Goal: Information Seeking & Learning: Learn about a topic

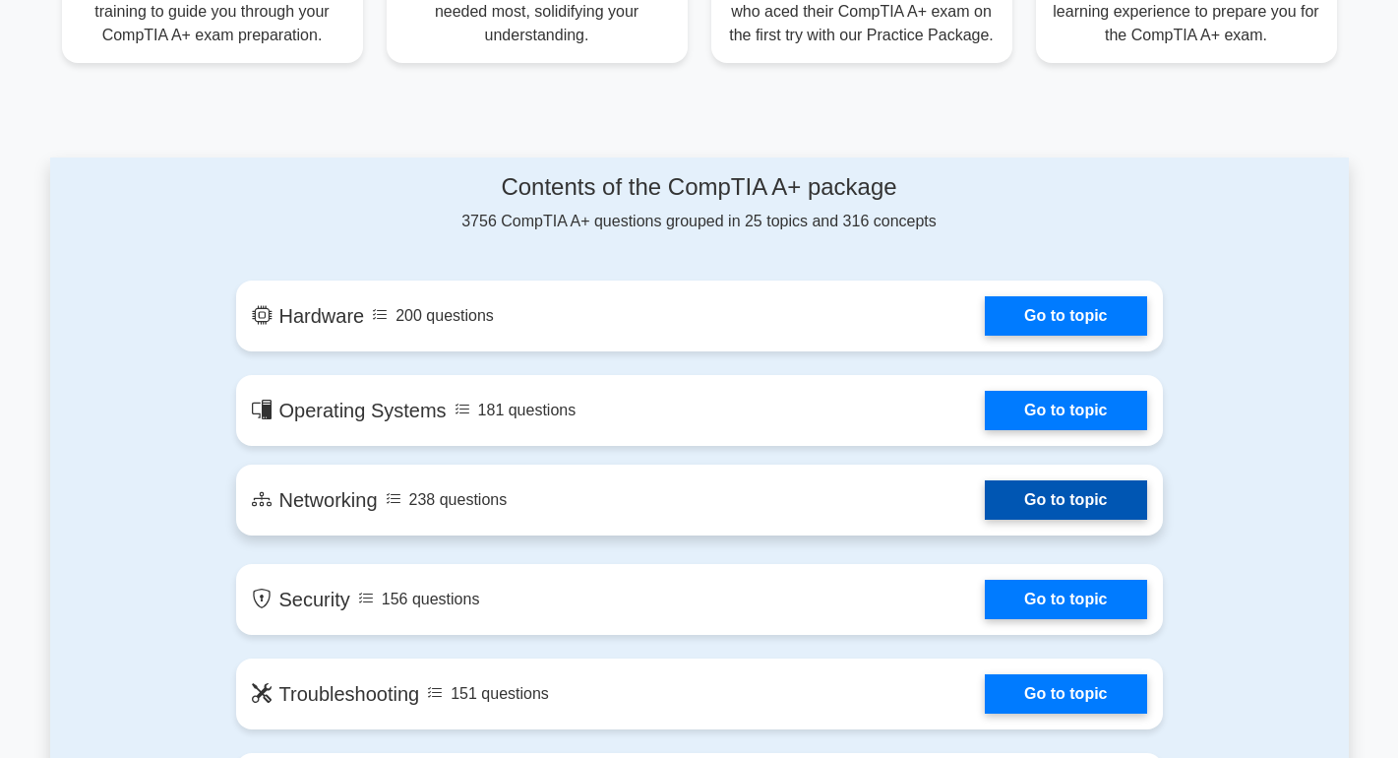
scroll to position [984, 0]
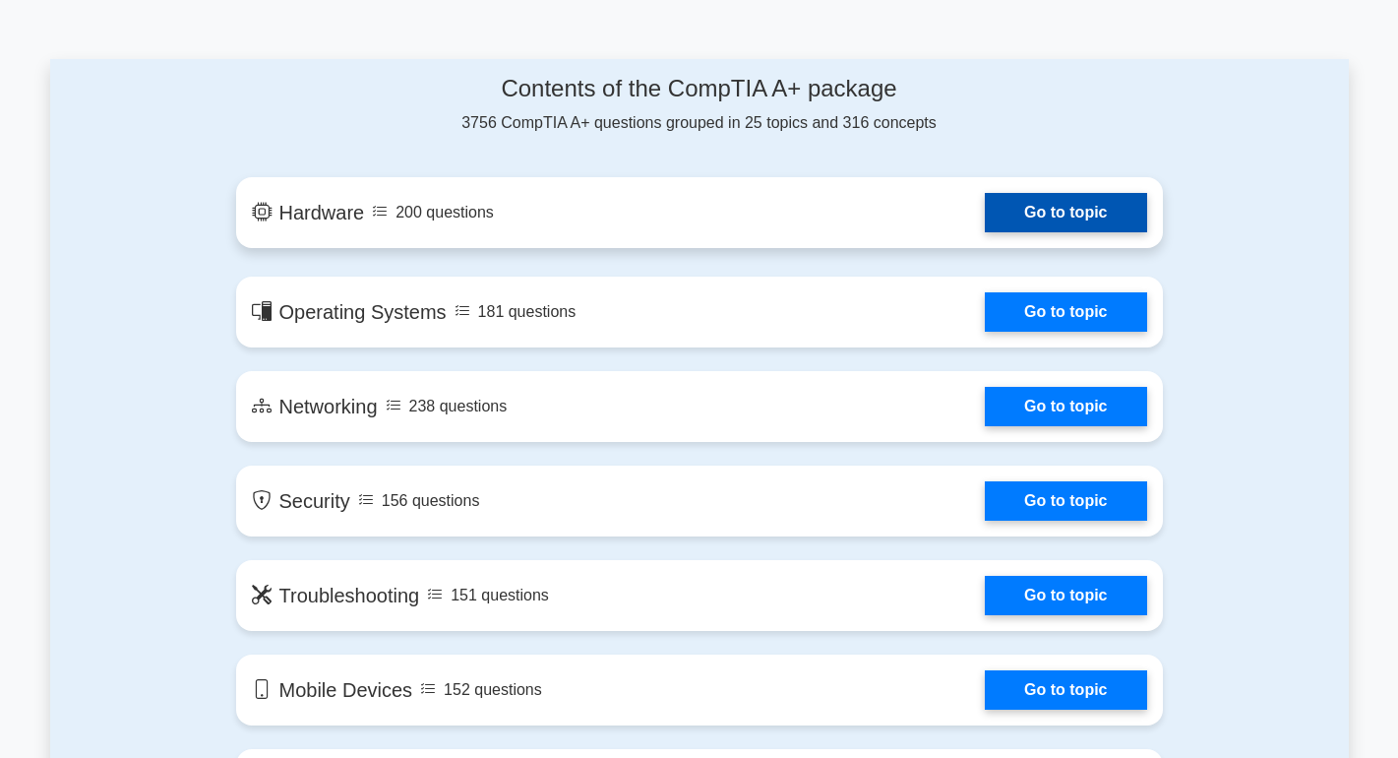
click at [1077, 208] on link "Go to topic" at bounding box center [1065, 212] width 161 height 39
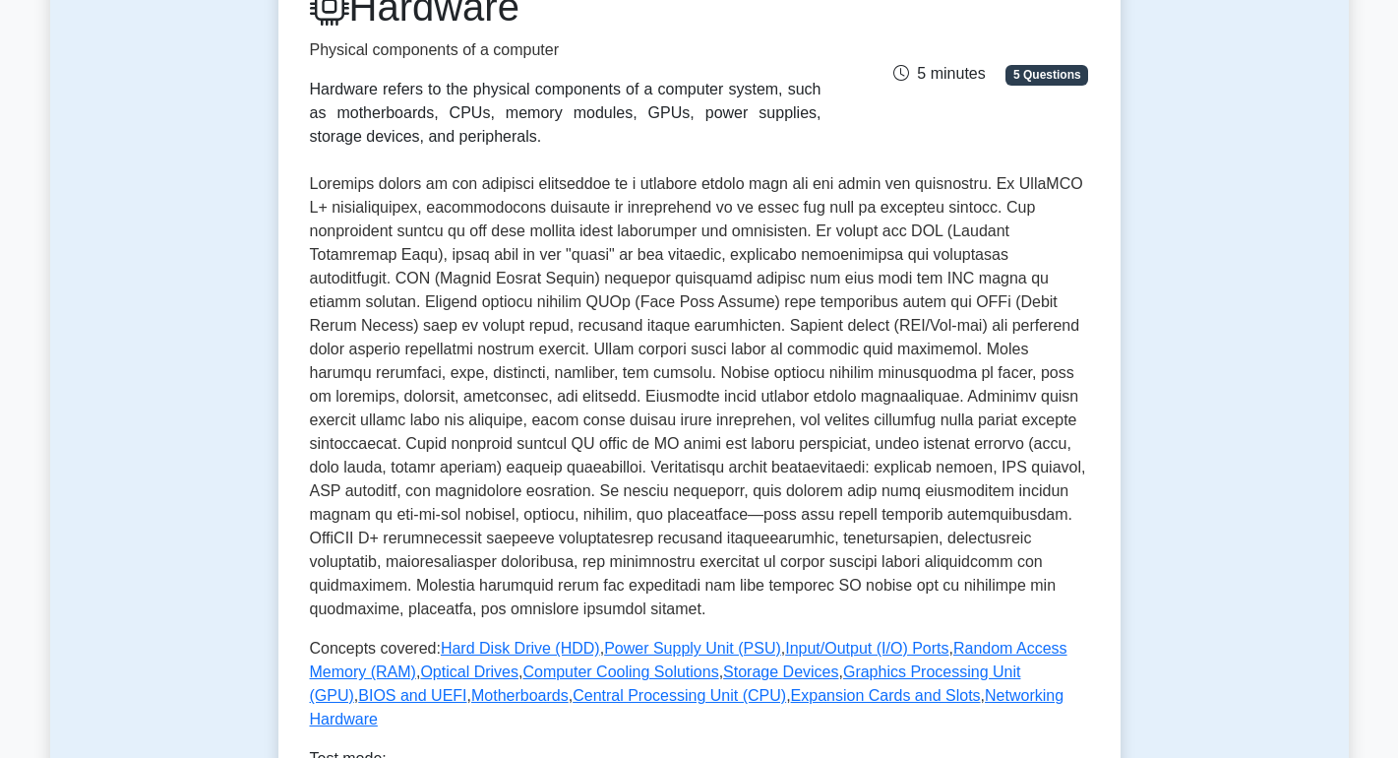
scroll to position [492, 0]
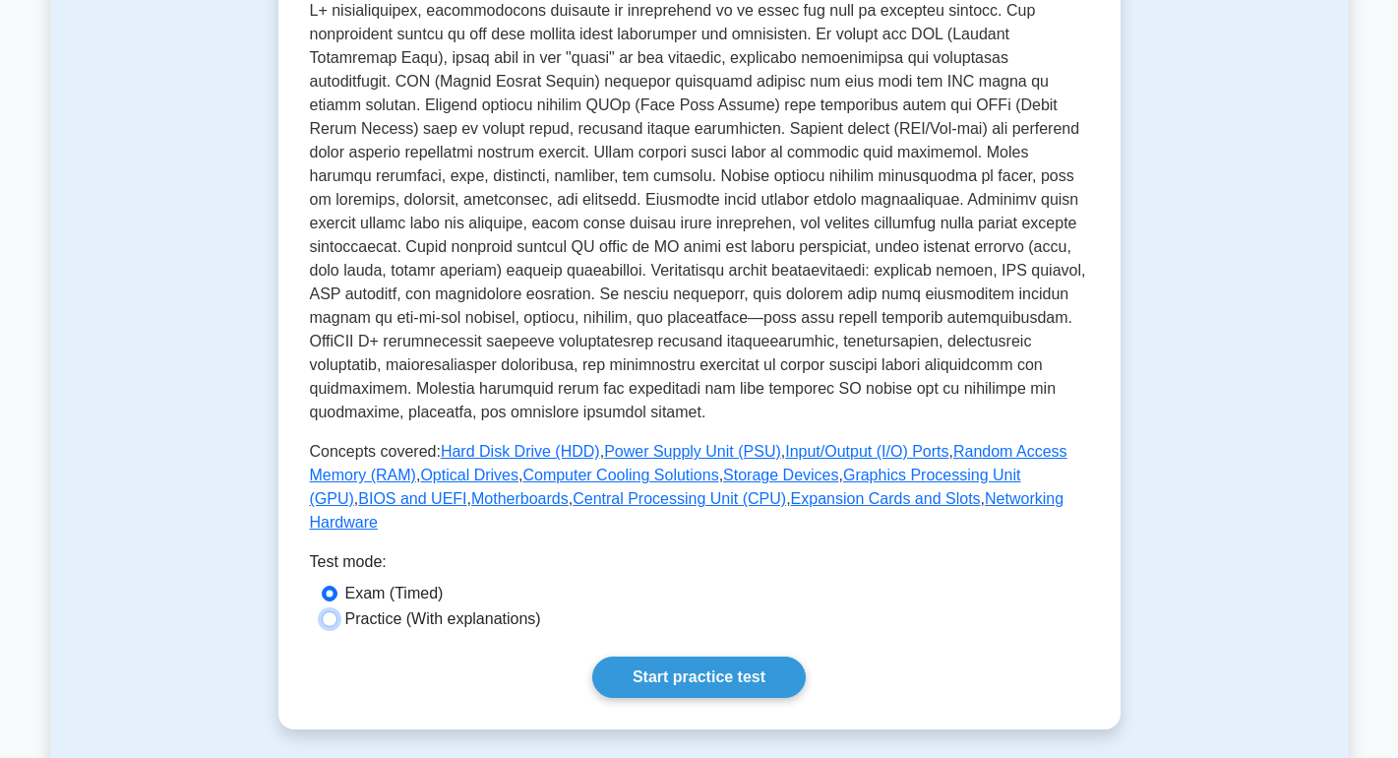
click at [331, 611] on input "Practice (With explanations)" at bounding box center [330, 619] width 16 height 16
radio input "true"
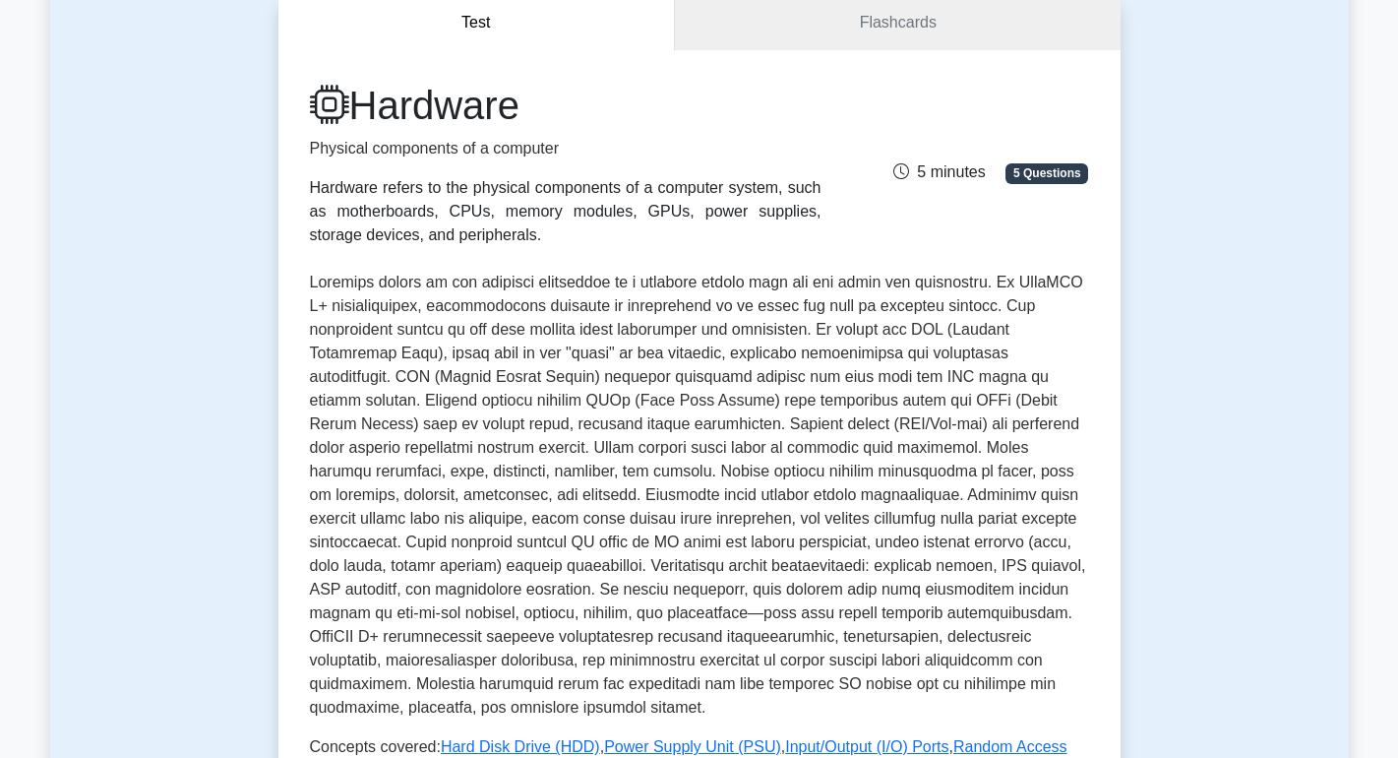
scroll to position [98, 0]
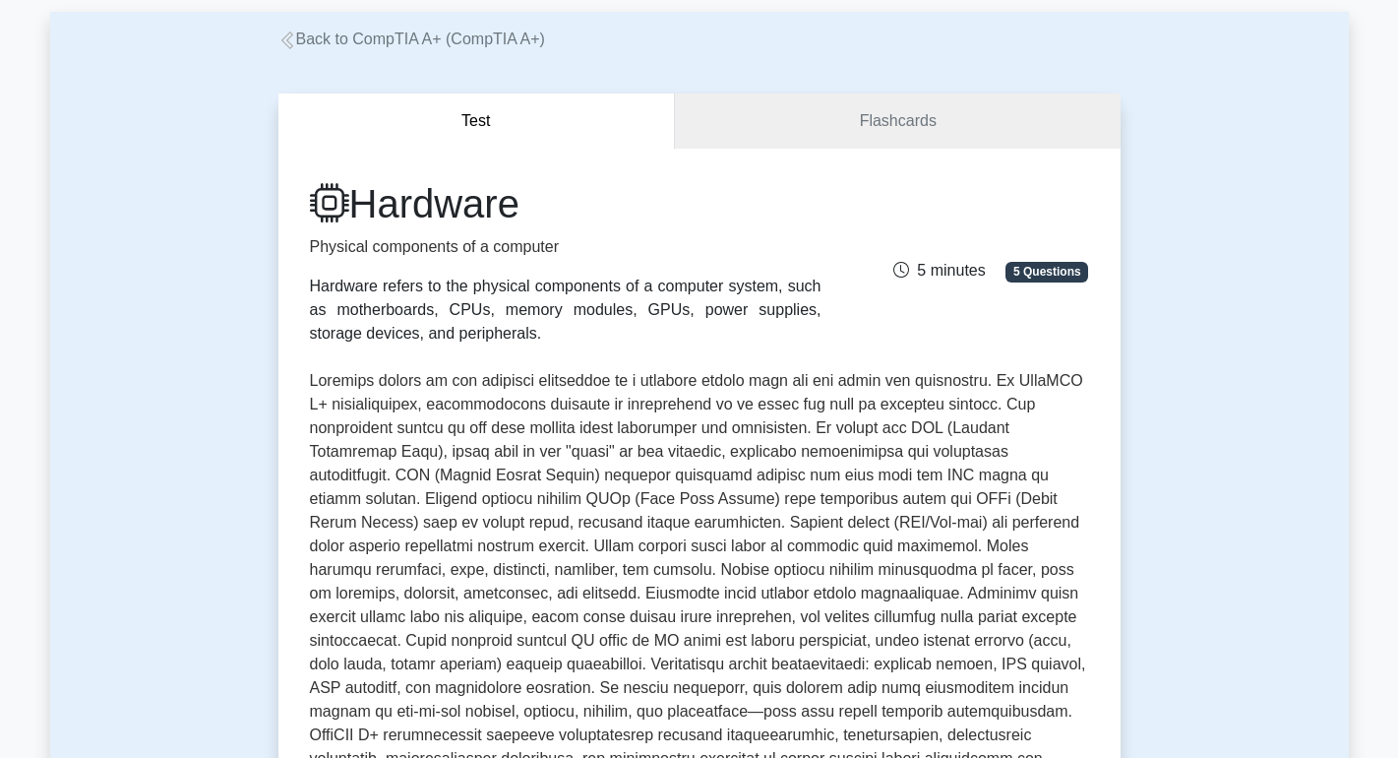
click at [412, 392] on p at bounding box center [699, 593] width 779 height 449
drag, startPoint x: 346, startPoint y: 430, endPoint x: 479, endPoint y: 431, distance: 132.8
click at [479, 431] on p at bounding box center [699, 593] width 779 height 449
click at [294, 395] on div "Hardware Physical components of a computer Hardware refers to the physical comp…" at bounding box center [699, 636] width 842 height 974
drag, startPoint x: 948, startPoint y: 431, endPoint x: 1044, endPoint y: 430, distance: 96.4
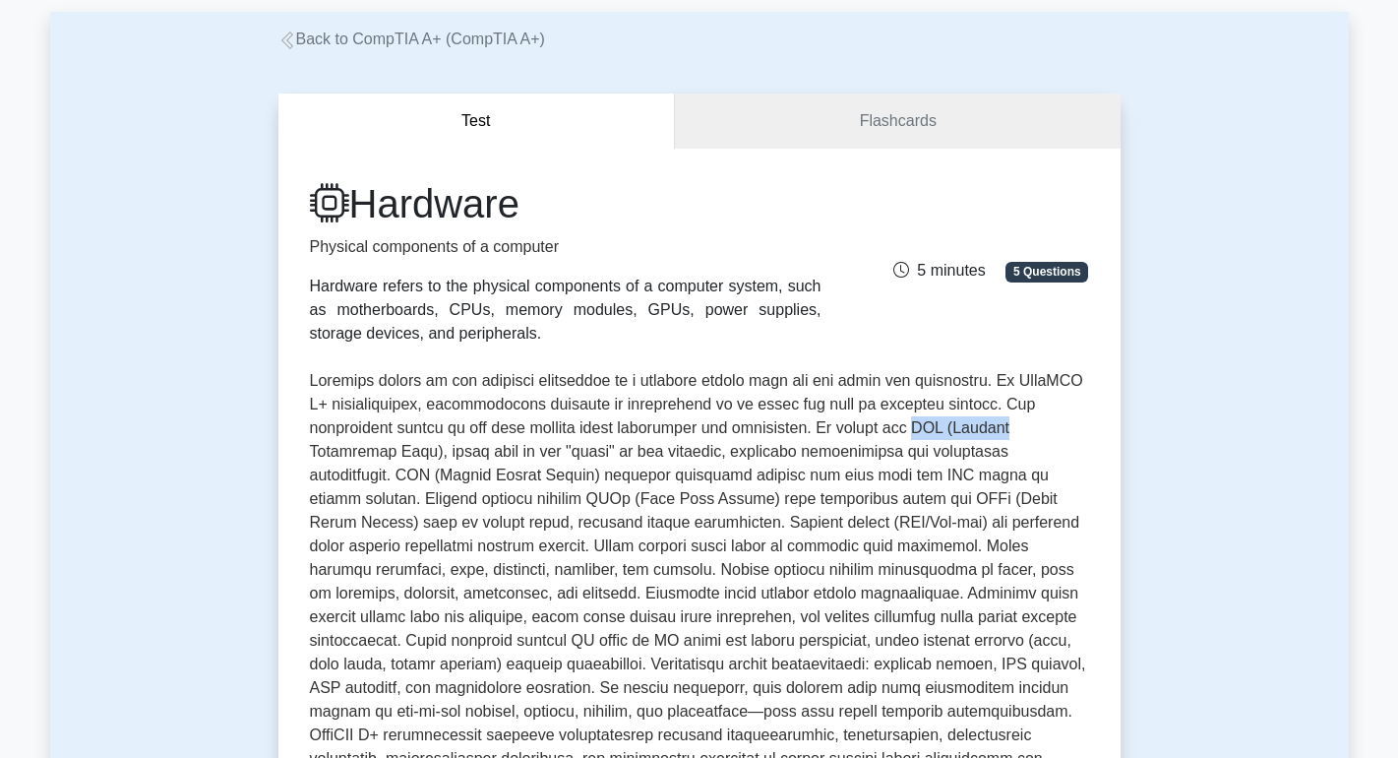
click at [1044, 430] on p at bounding box center [699, 593] width 779 height 449
click at [1064, 425] on p at bounding box center [699, 593] width 779 height 449
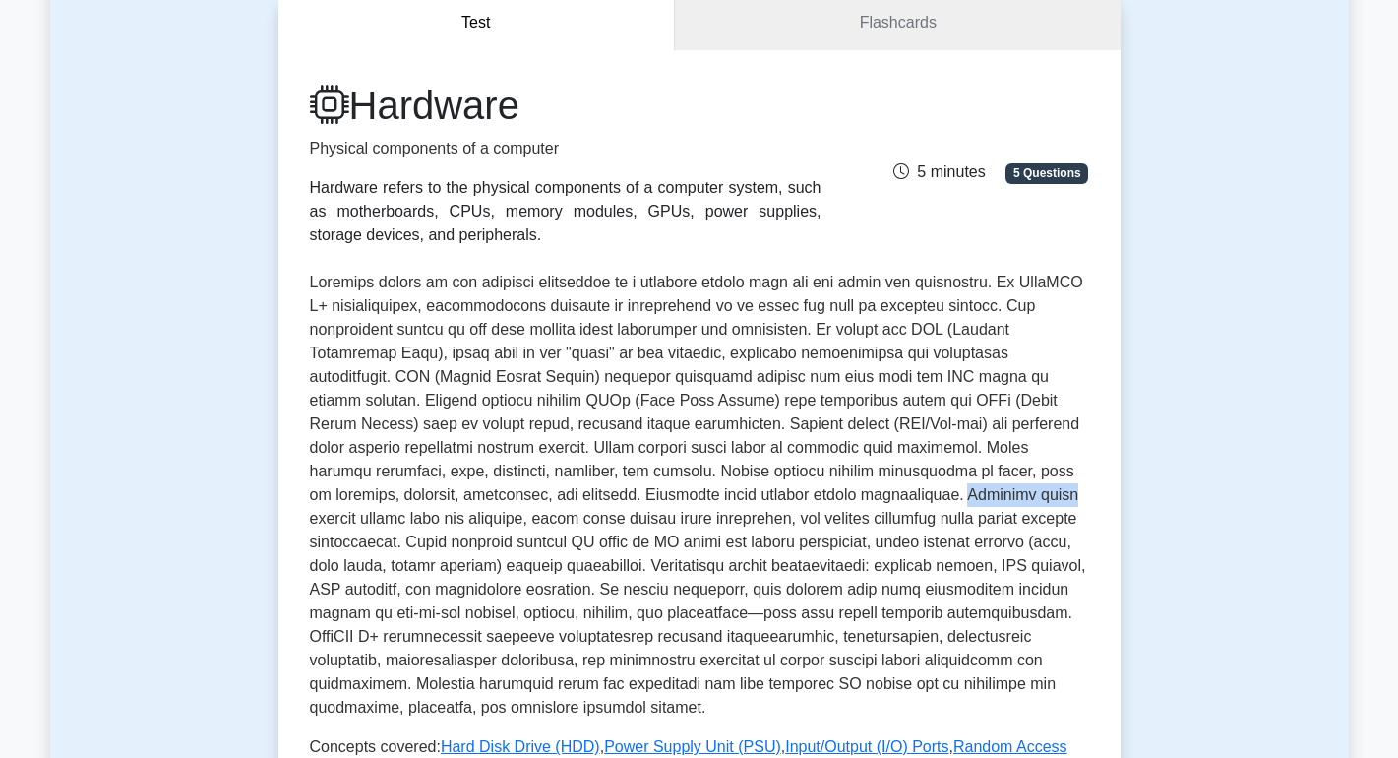
drag, startPoint x: 805, startPoint y: 496, endPoint x: 904, endPoint y: 490, distance: 99.6
click at [904, 490] on p at bounding box center [699, 495] width 779 height 449
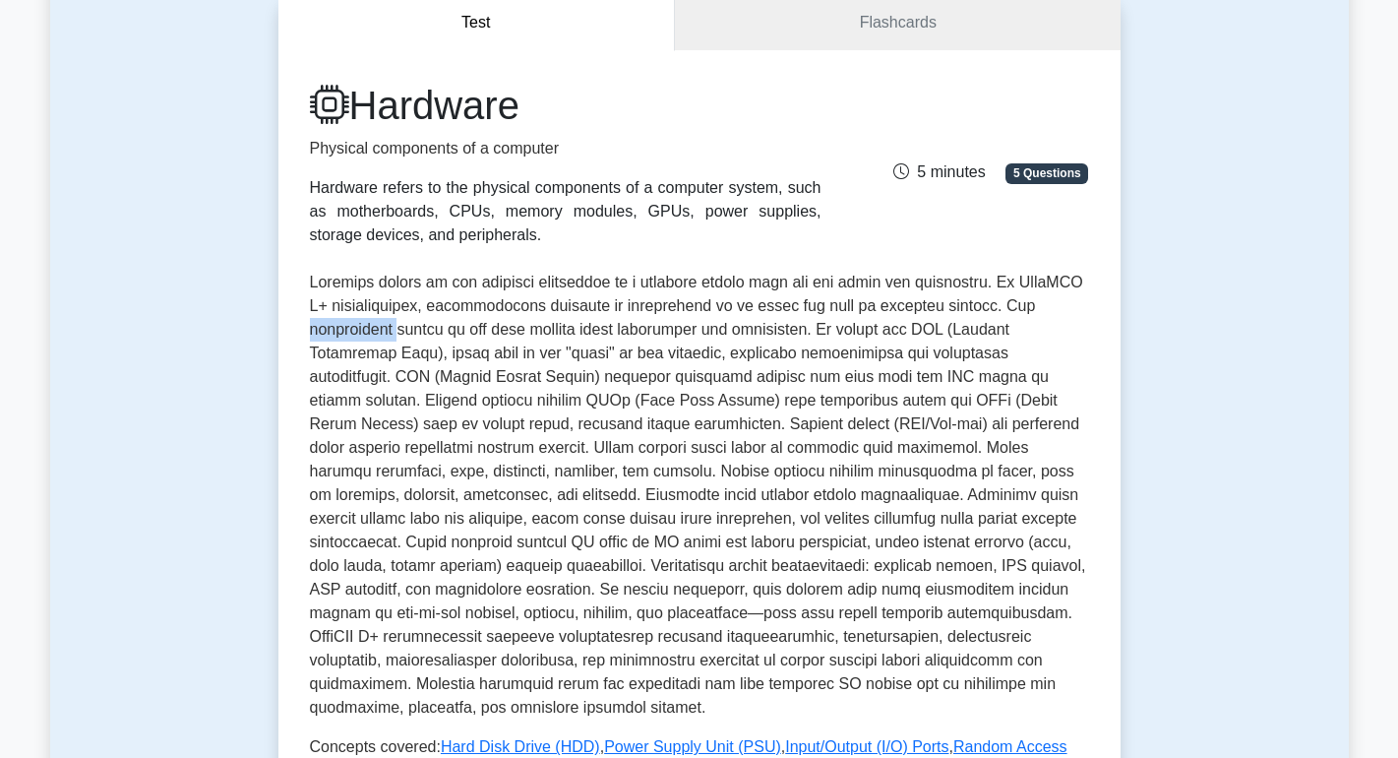
drag, startPoint x: 339, startPoint y: 328, endPoint x: 434, endPoint y: 329, distance: 94.5
click at [434, 329] on p at bounding box center [699, 495] width 779 height 449
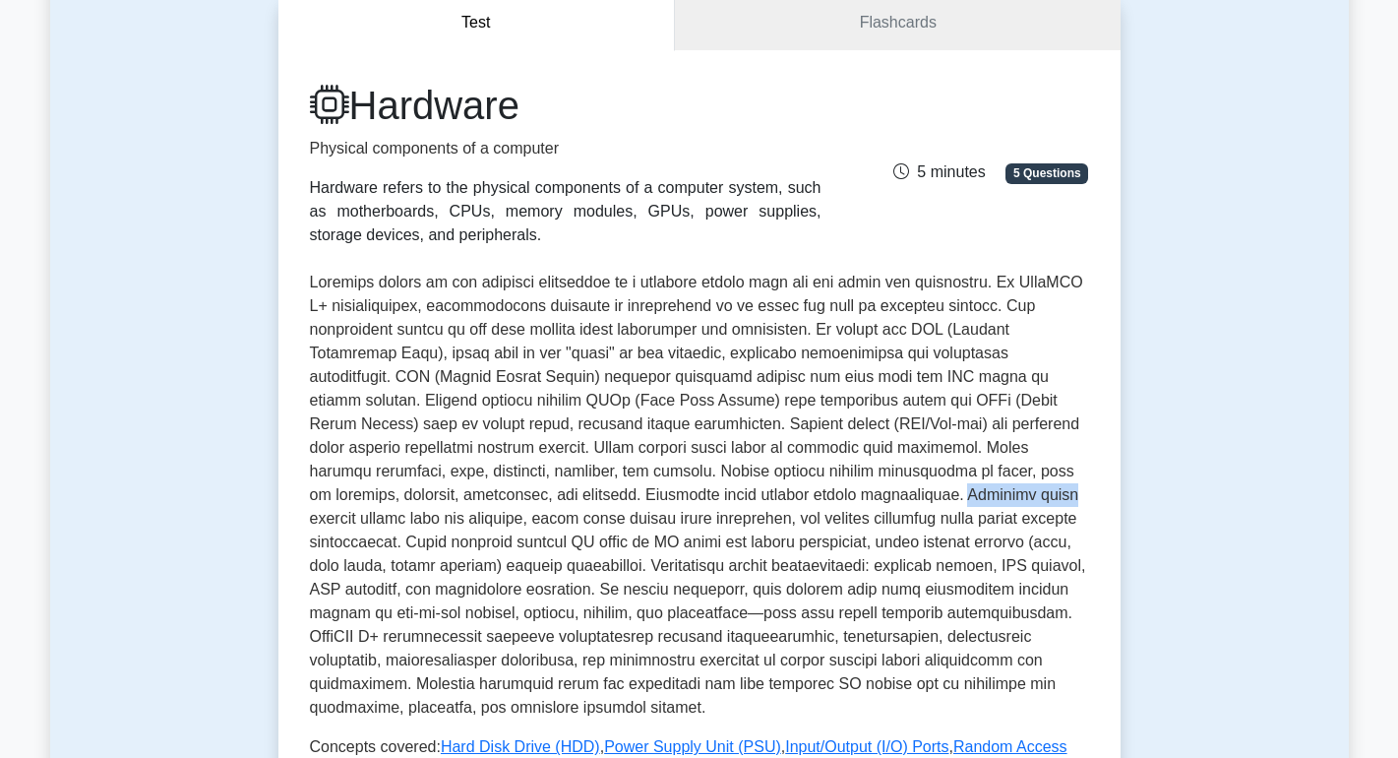
drag, startPoint x: 805, startPoint y: 494, endPoint x: 903, endPoint y: 494, distance: 98.4
click at [903, 494] on p at bounding box center [699, 495] width 779 height 449
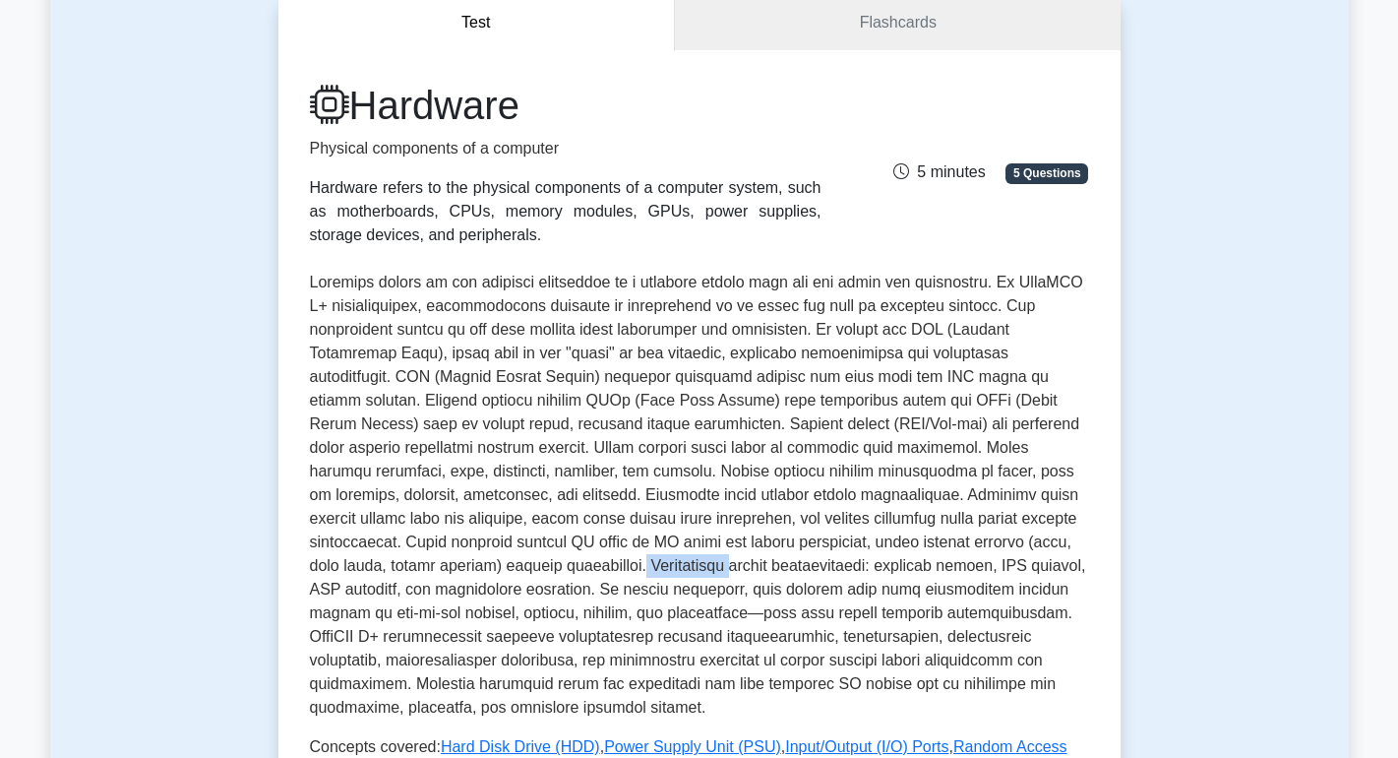
drag, startPoint x: 514, startPoint y: 562, endPoint x: 601, endPoint y: 576, distance: 88.7
click at [601, 576] on p at bounding box center [699, 495] width 779 height 449
click at [1098, 556] on div "Hardware Physical components of a computer Hardware refers to the physical comp…" at bounding box center [699, 537] width 842 height 974
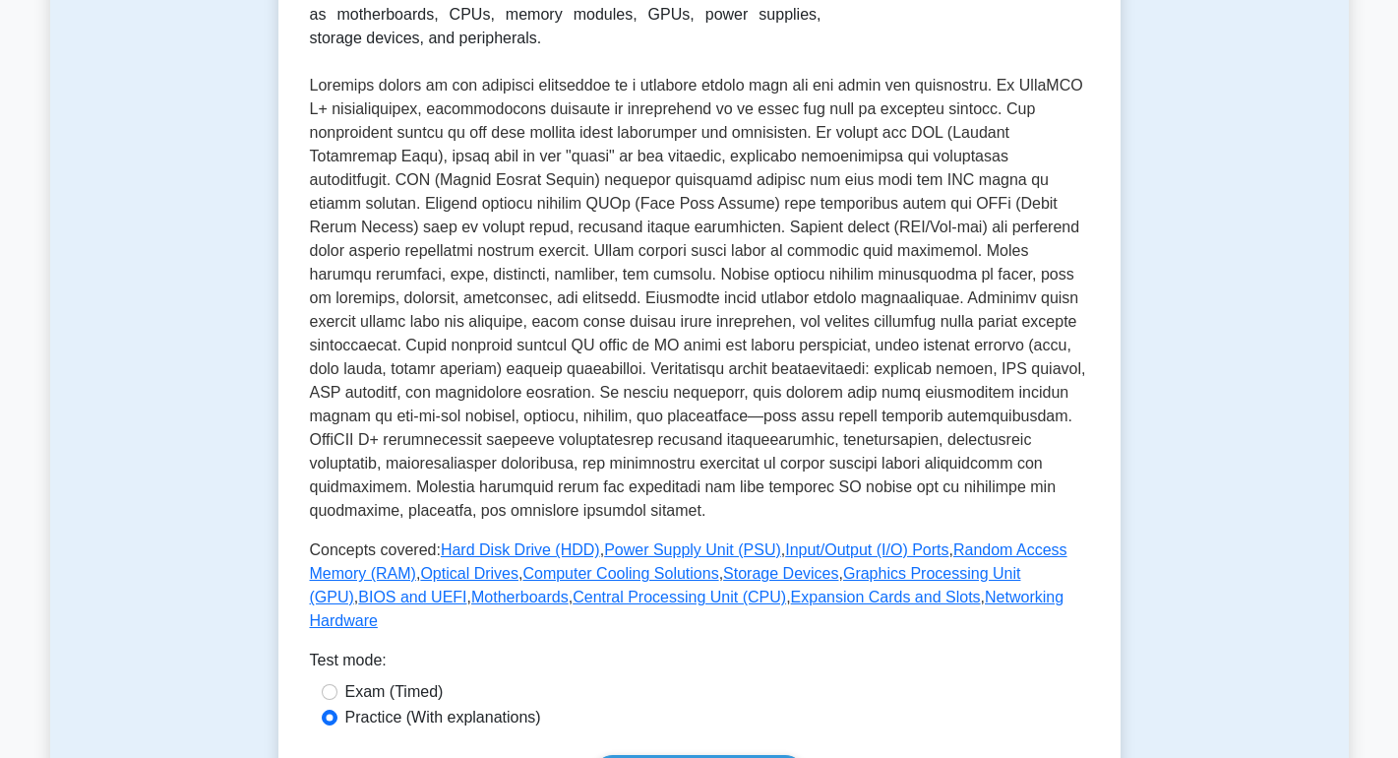
scroll to position [492, 0]
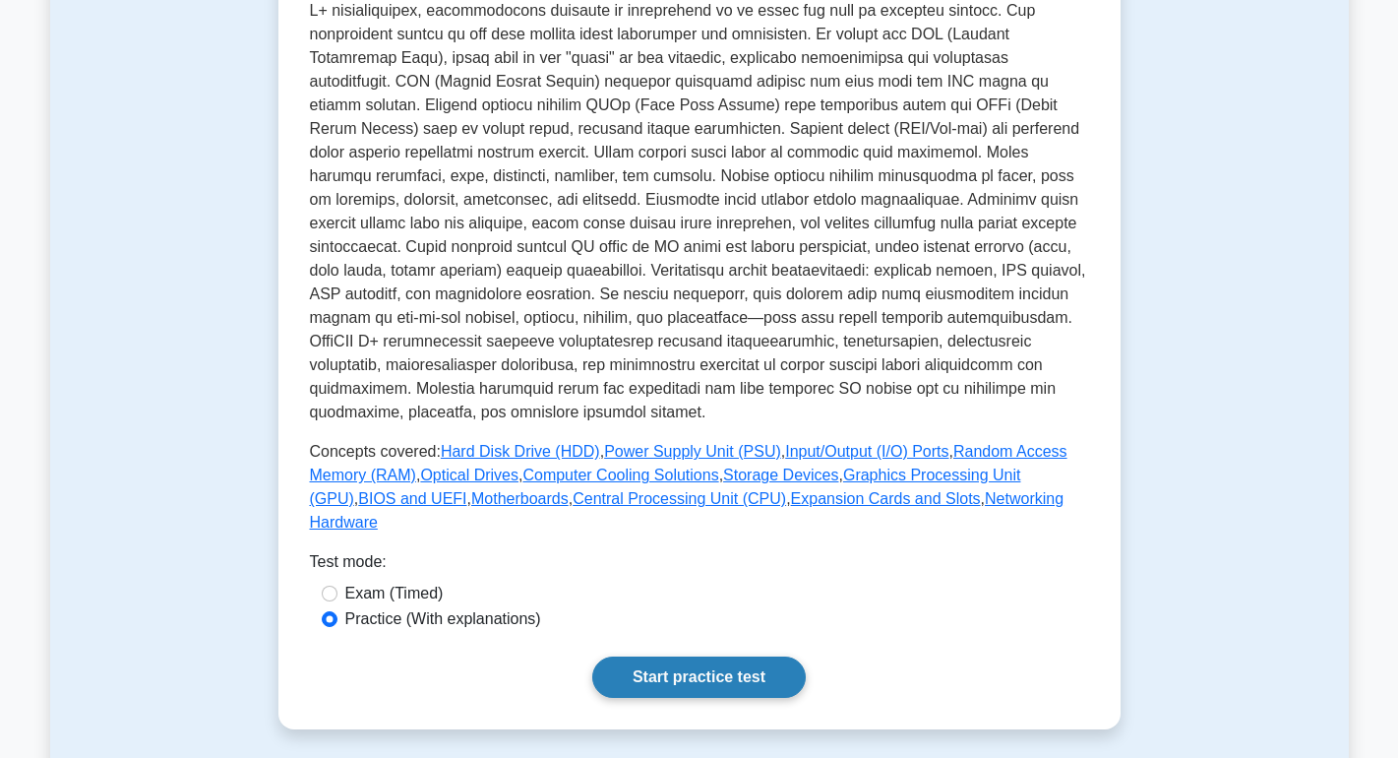
click at [708, 659] on link "Start practice test" at bounding box center [699, 676] width 214 height 41
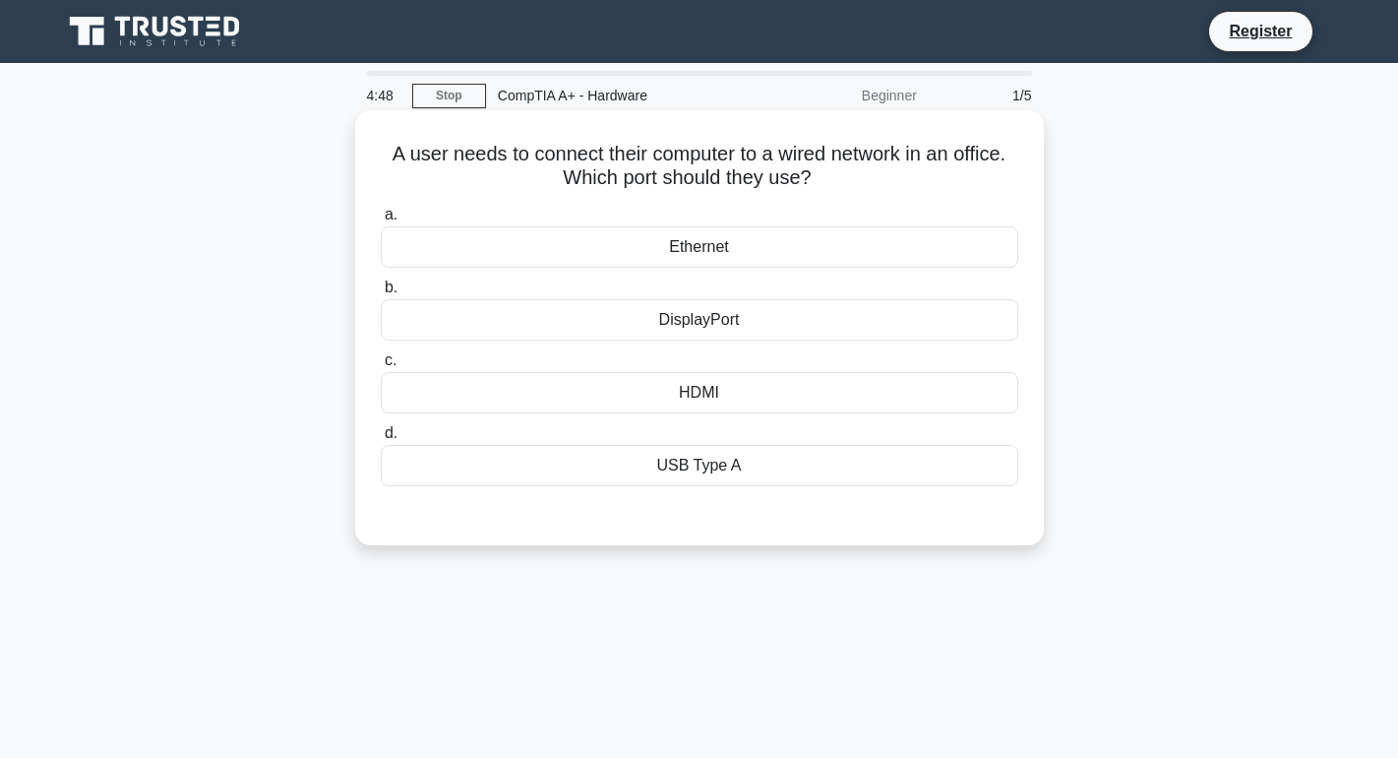
click at [832, 252] on div "Ethernet" at bounding box center [700, 246] width 638 height 41
click at [381, 221] on input "a. Ethernet" at bounding box center [381, 215] width 0 height 13
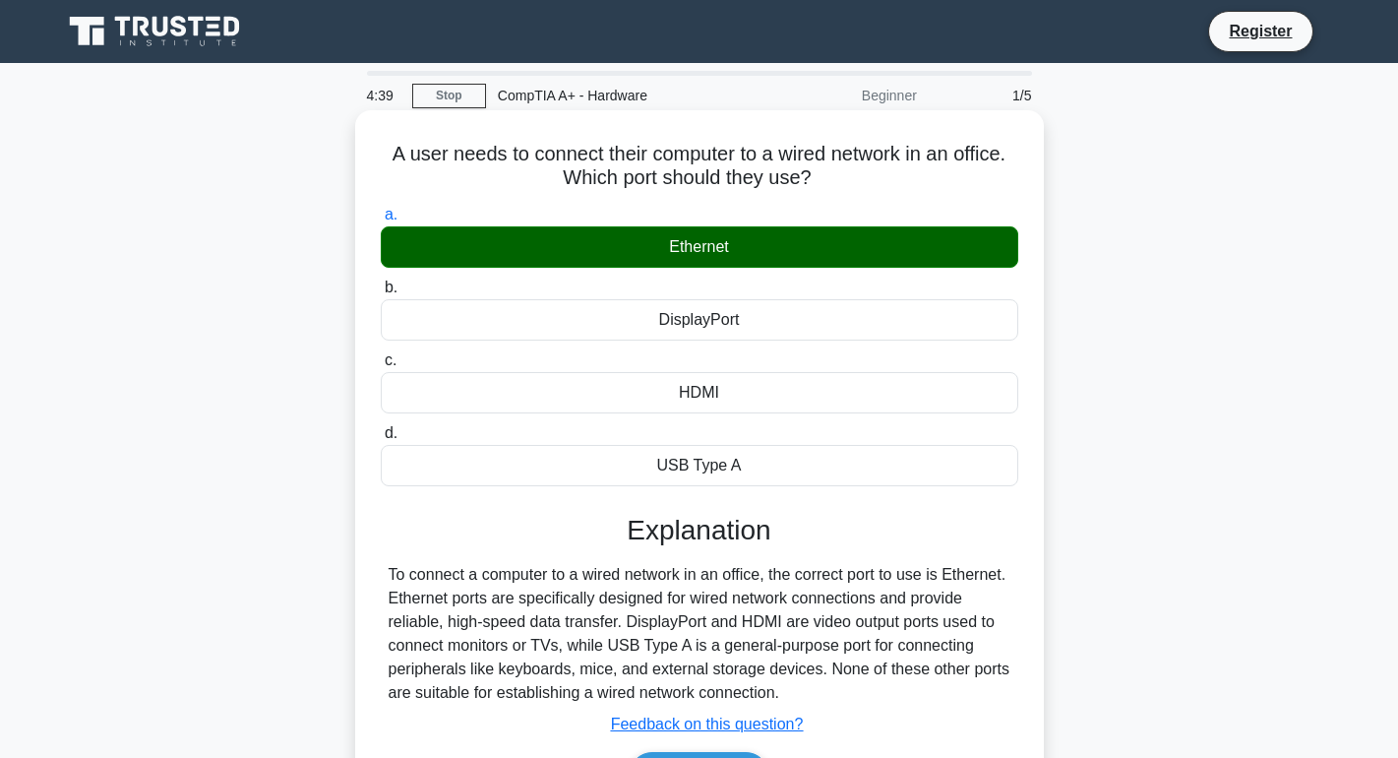
scroll to position [98, 0]
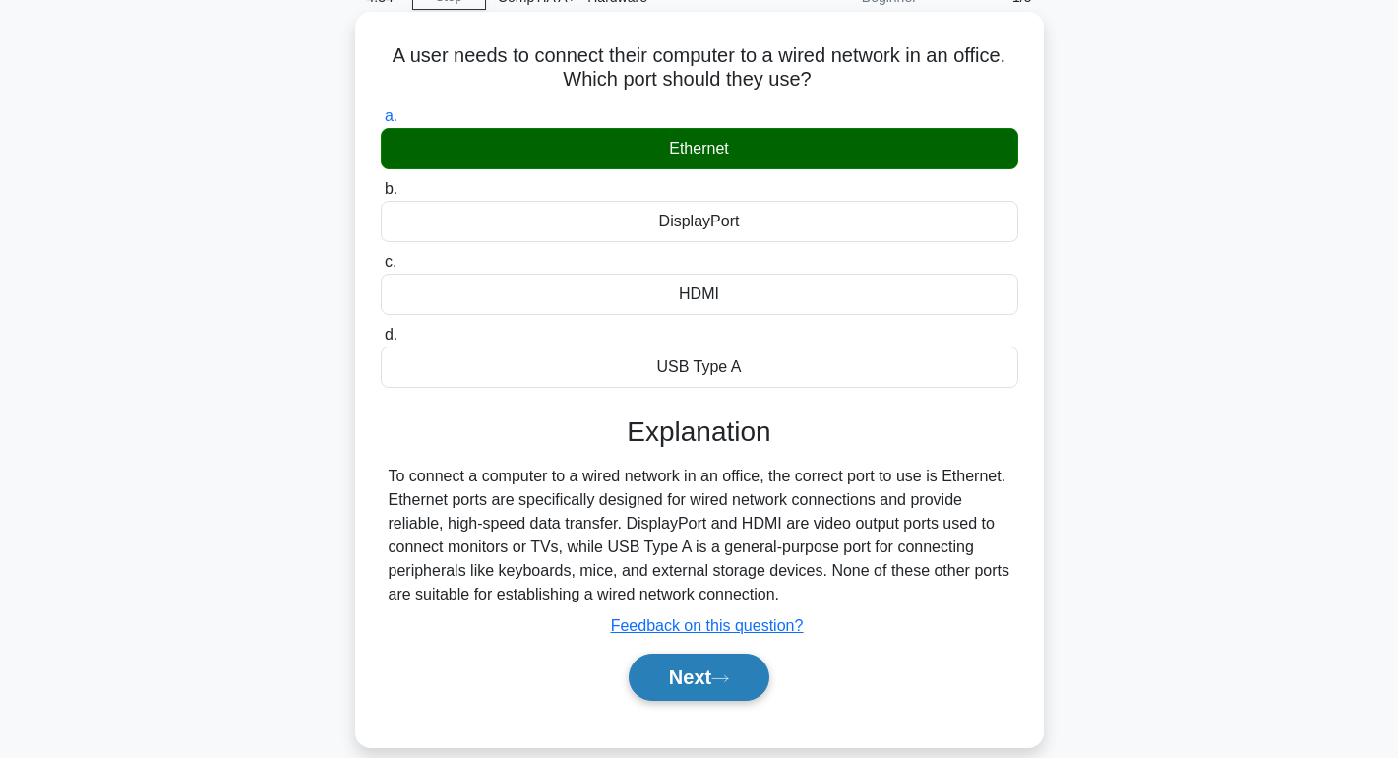
click at [716, 682] on button "Next" at bounding box center [699, 676] width 141 height 47
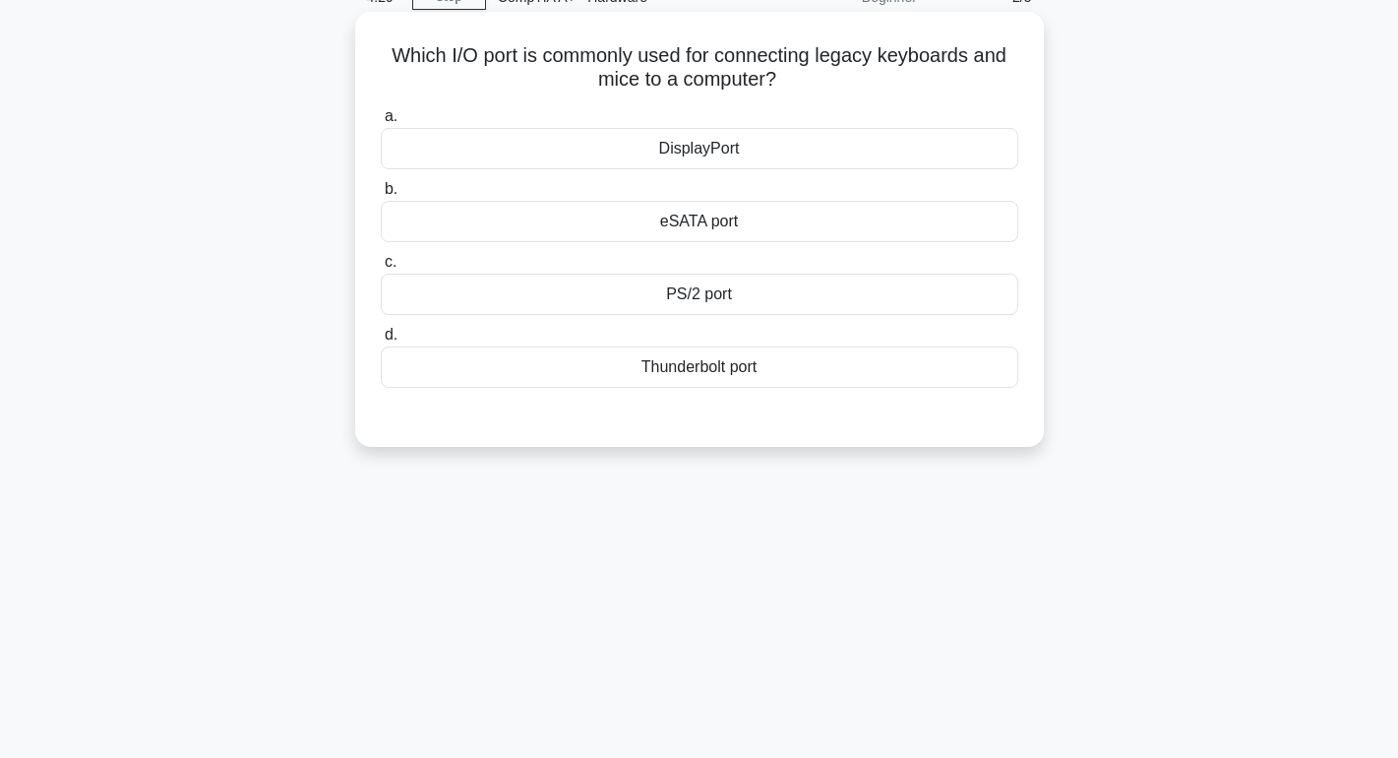
scroll to position [0, 0]
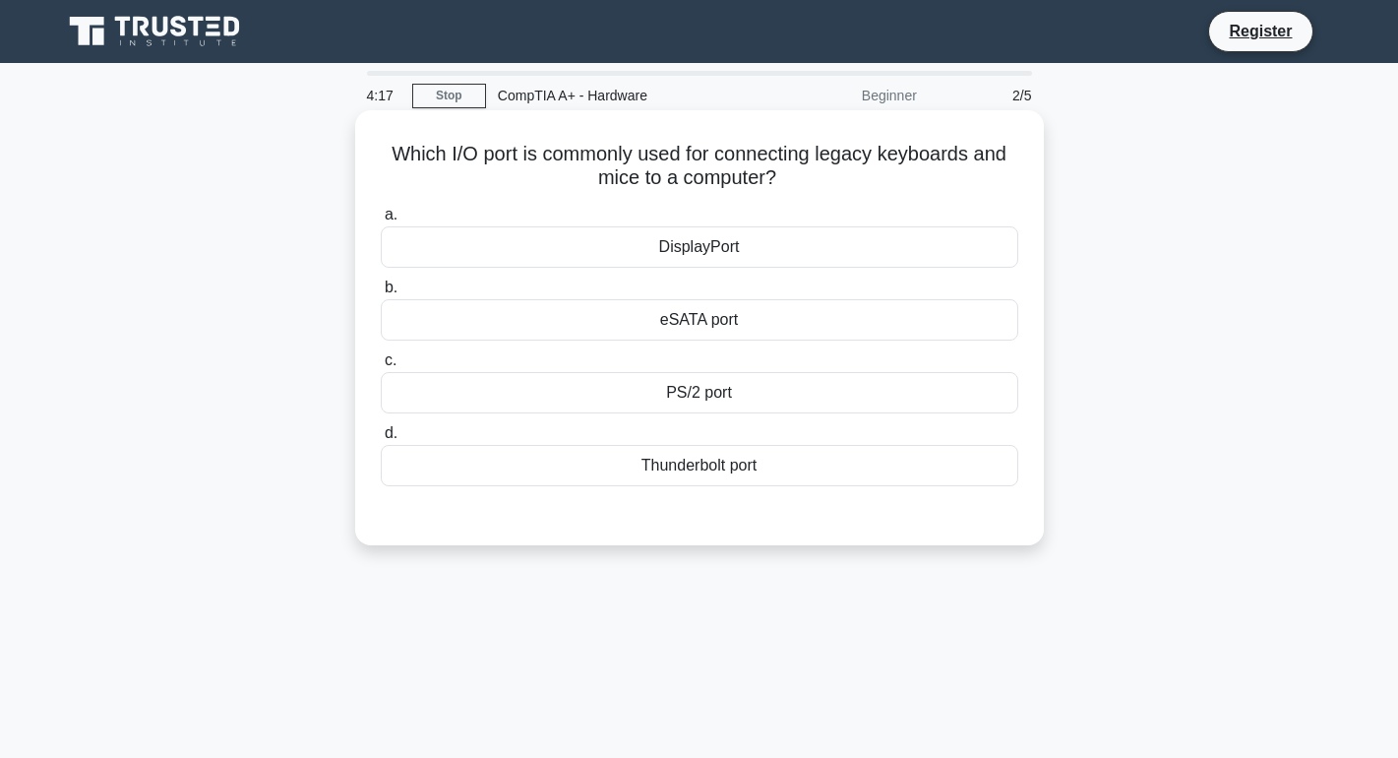
click at [812, 325] on div "eSATA port" at bounding box center [700, 319] width 638 height 41
click at [381, 294] on input "b. eSATA port" at bounding box center [381, 287] width 0 height 13
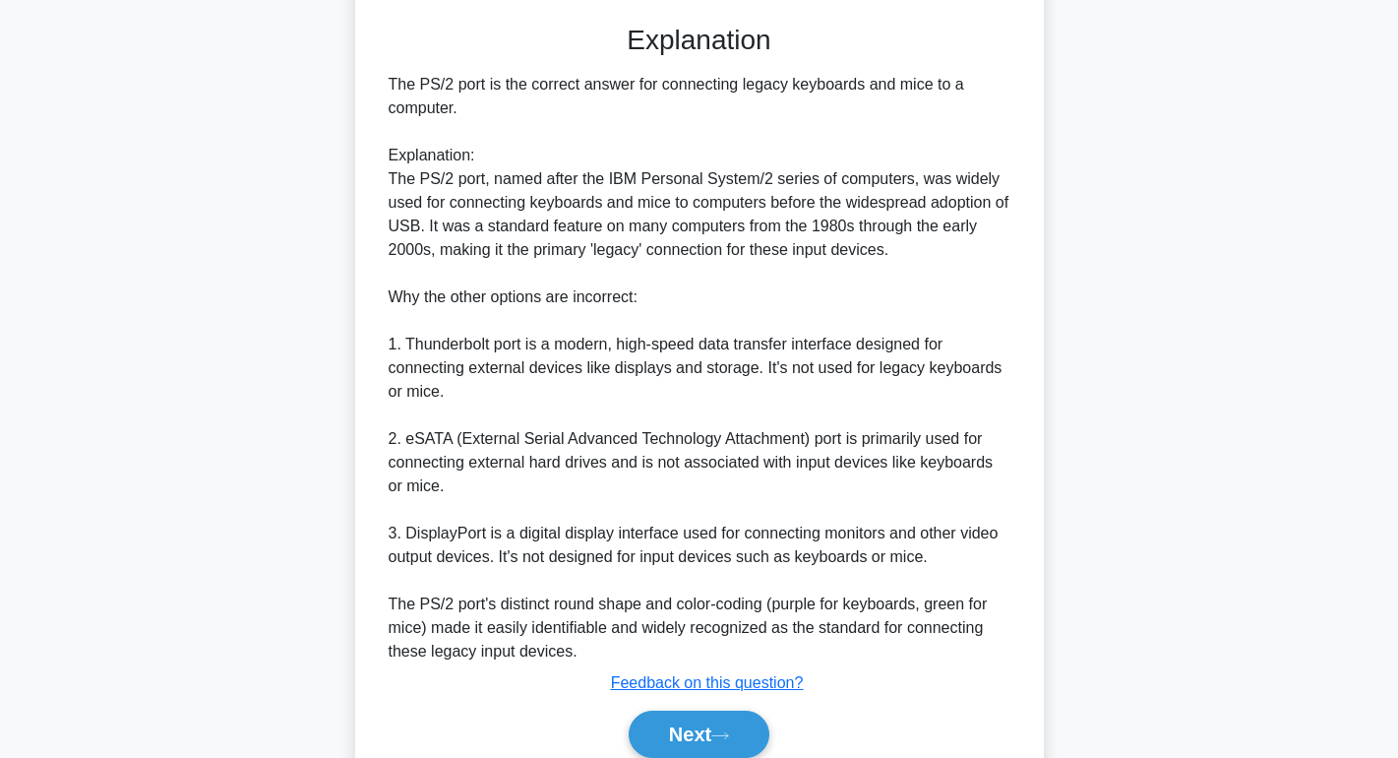
scroll to position [577, 0]
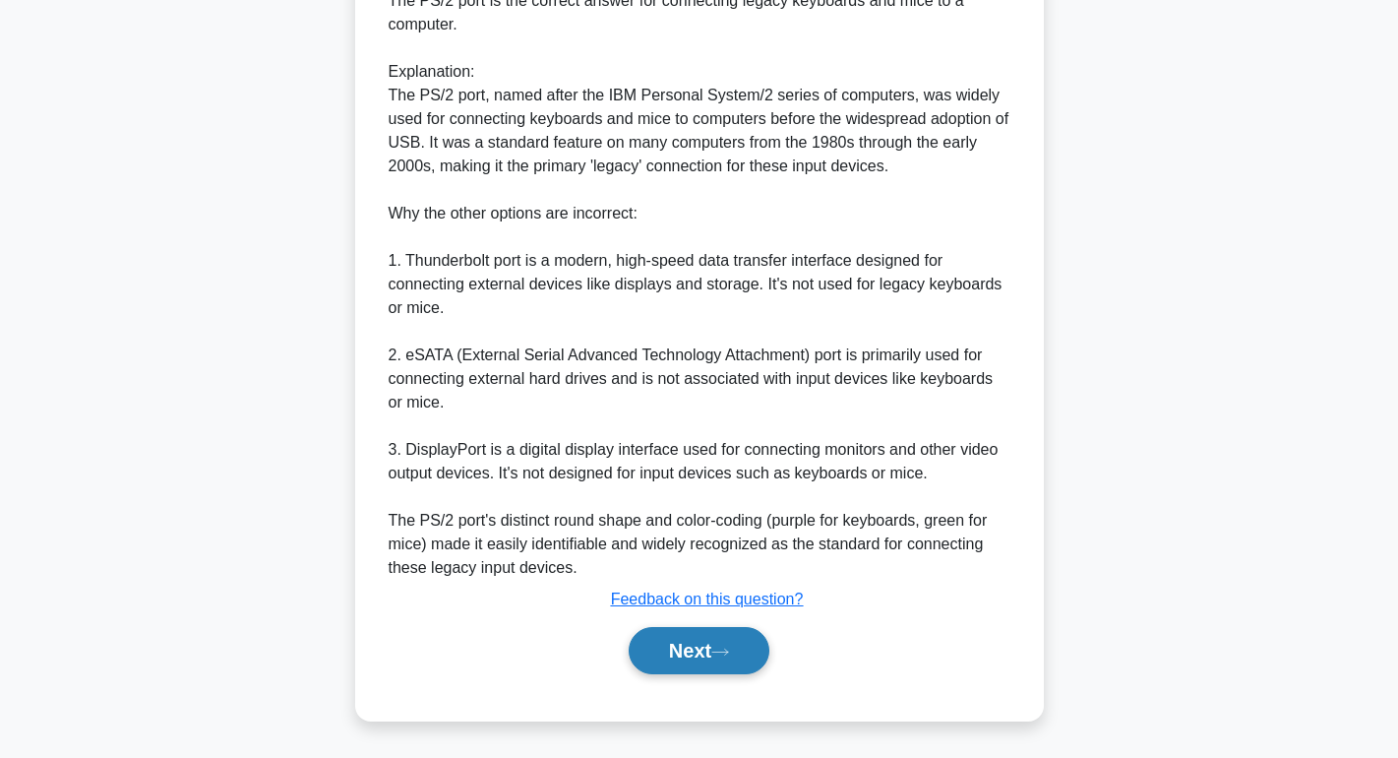
click at [726, 647] on icon at bounding box center [720, 652] width 18 height 11
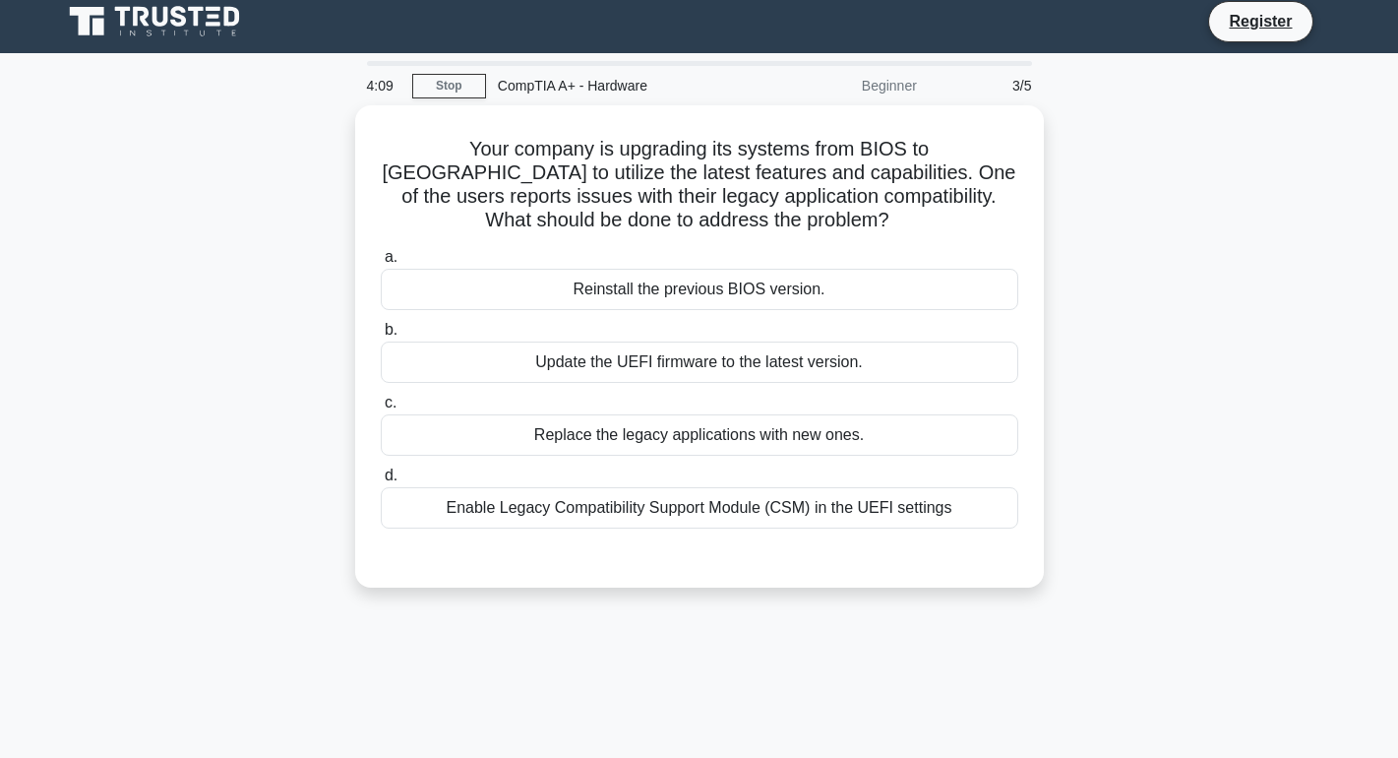
scroll to position [0, 0]
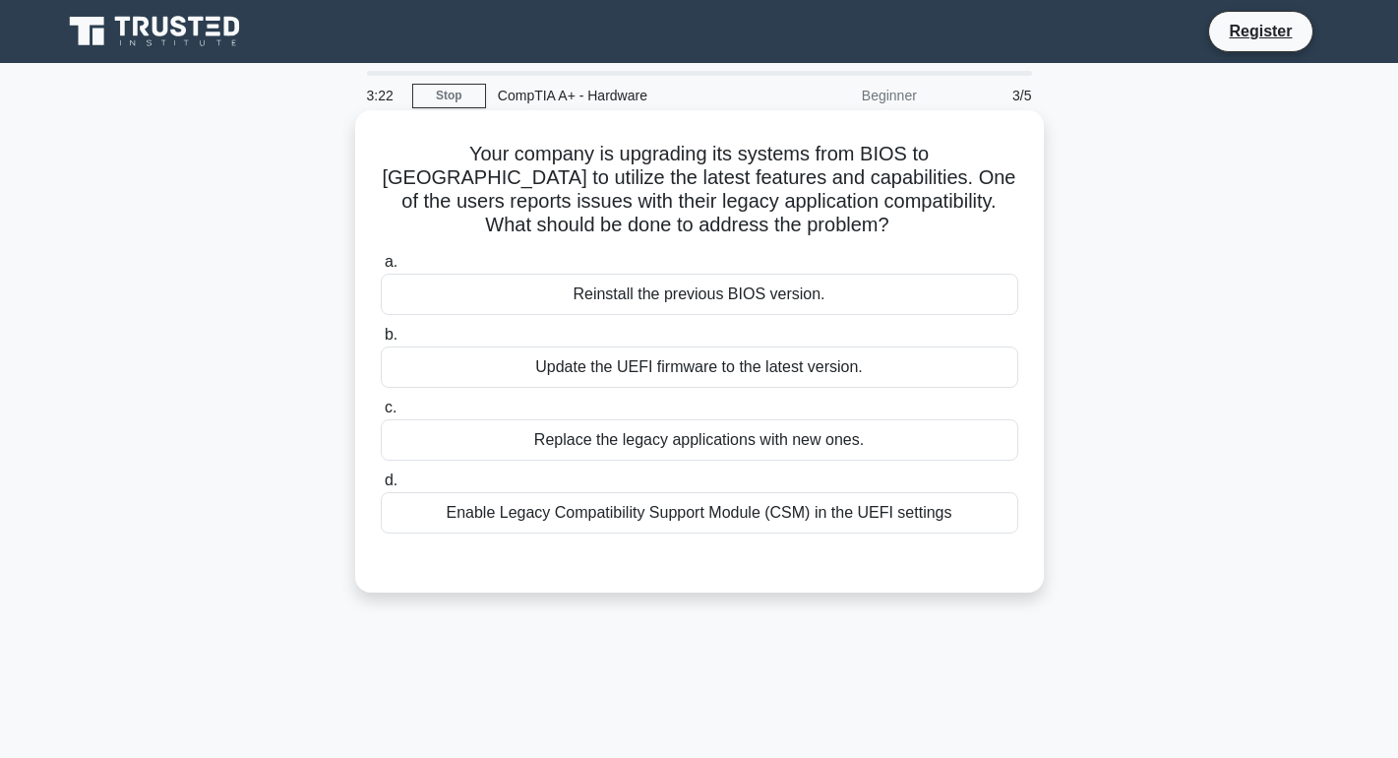
click at [525, 514] on div "Enable Legacy Compatibility Support Module (CSM) in the UEFI settings" at bounding box center [700, 512] width 638 height 41
click at [381, 487] on input "d. Enable Legacy Compatibility Support Module (CSM) in the UEFI settings" at bounding box center [381, 480] width 0 height 13
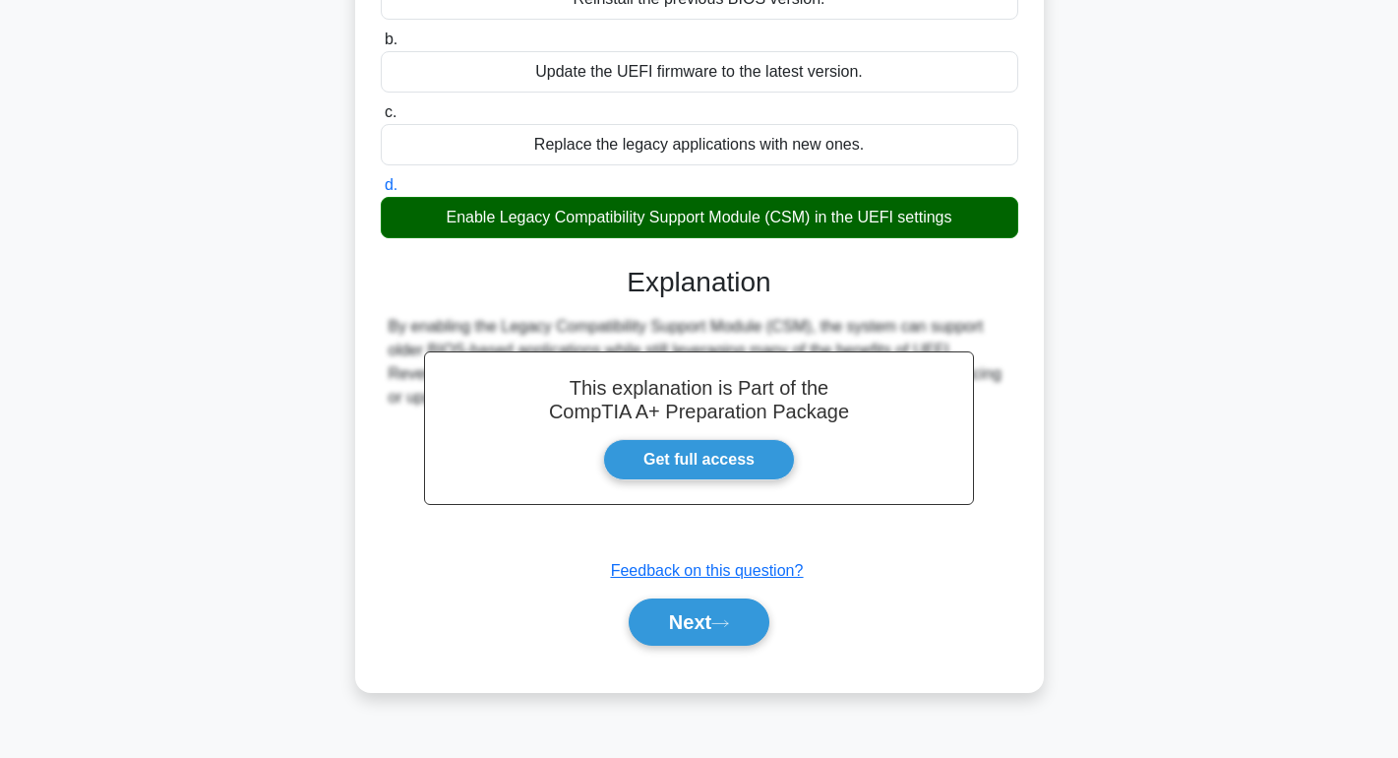
scroll to position [305, 0]
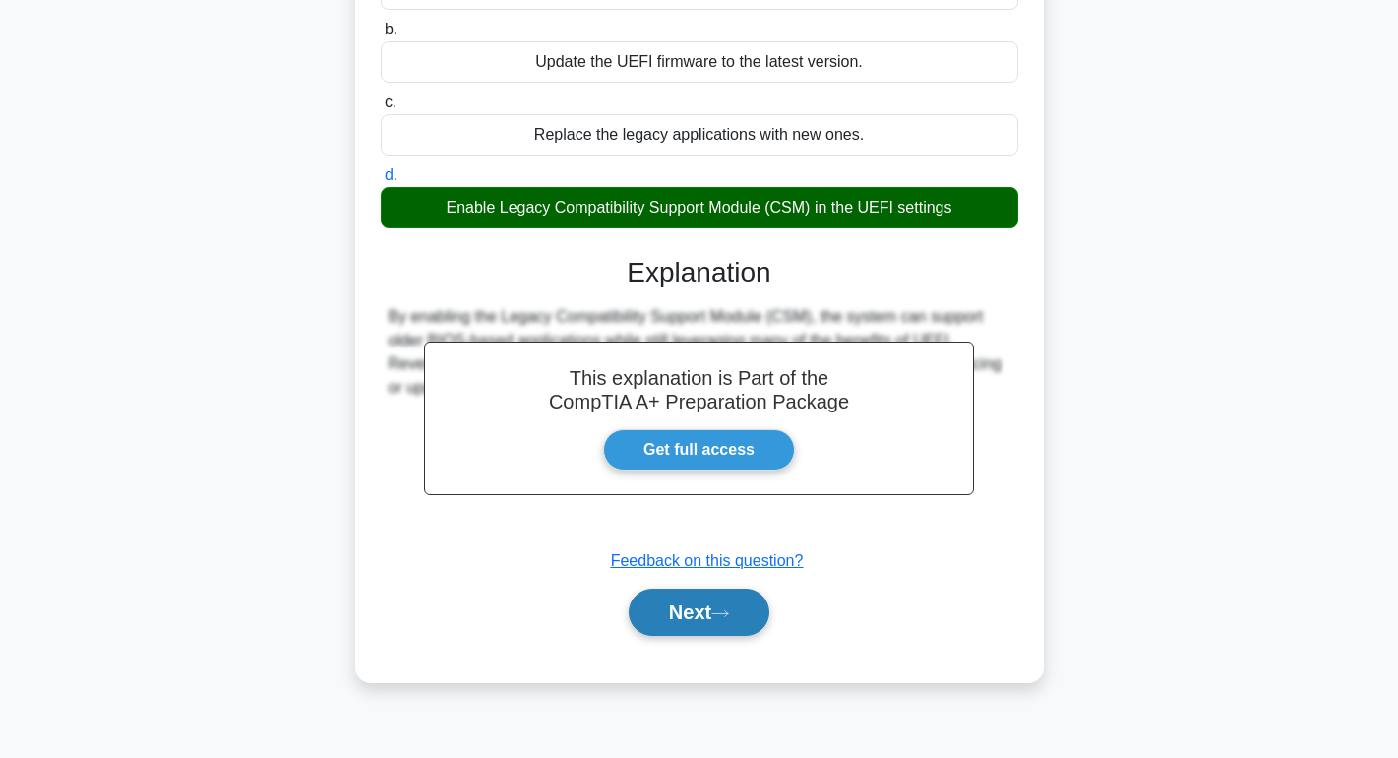
click at [711, 608] on button "Next" at bounding box center [699, 611] width 141 height 47
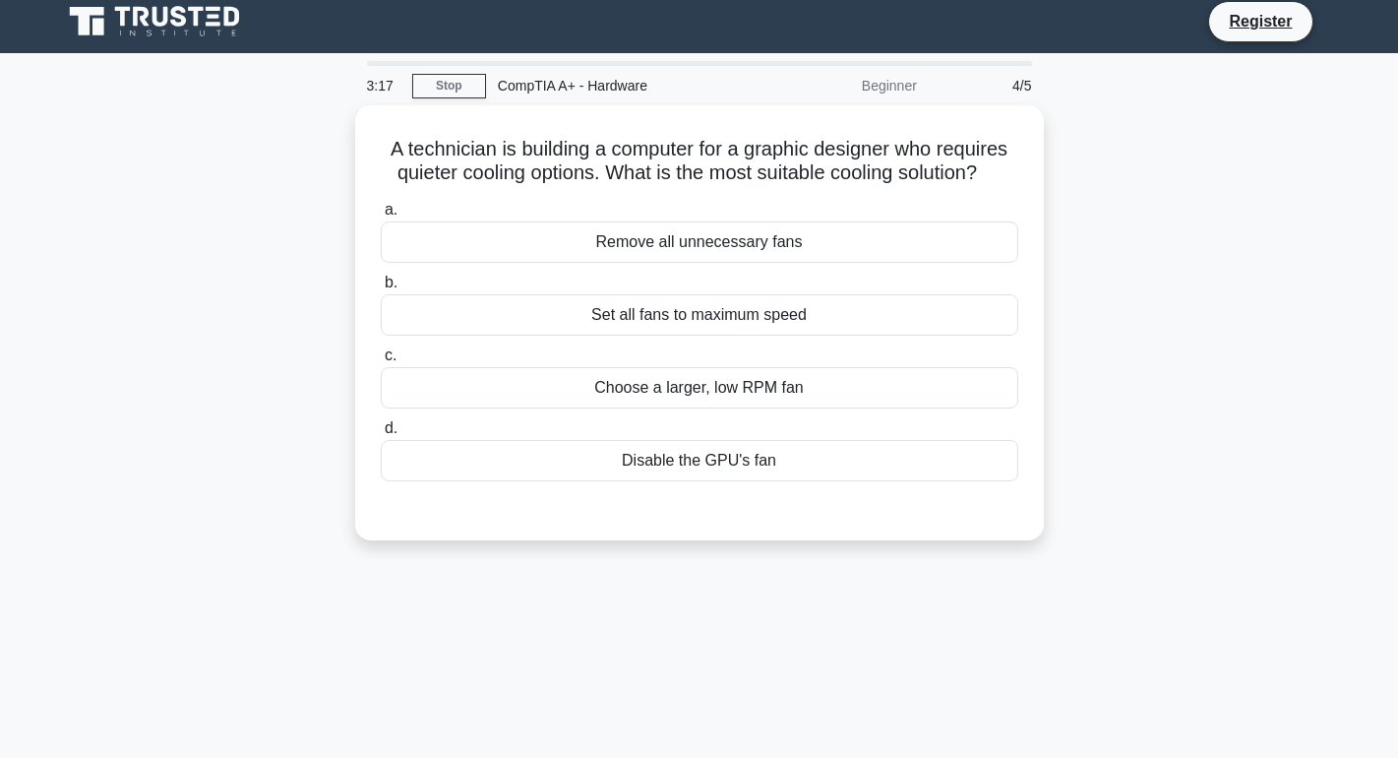
scroll to position [0, 0]
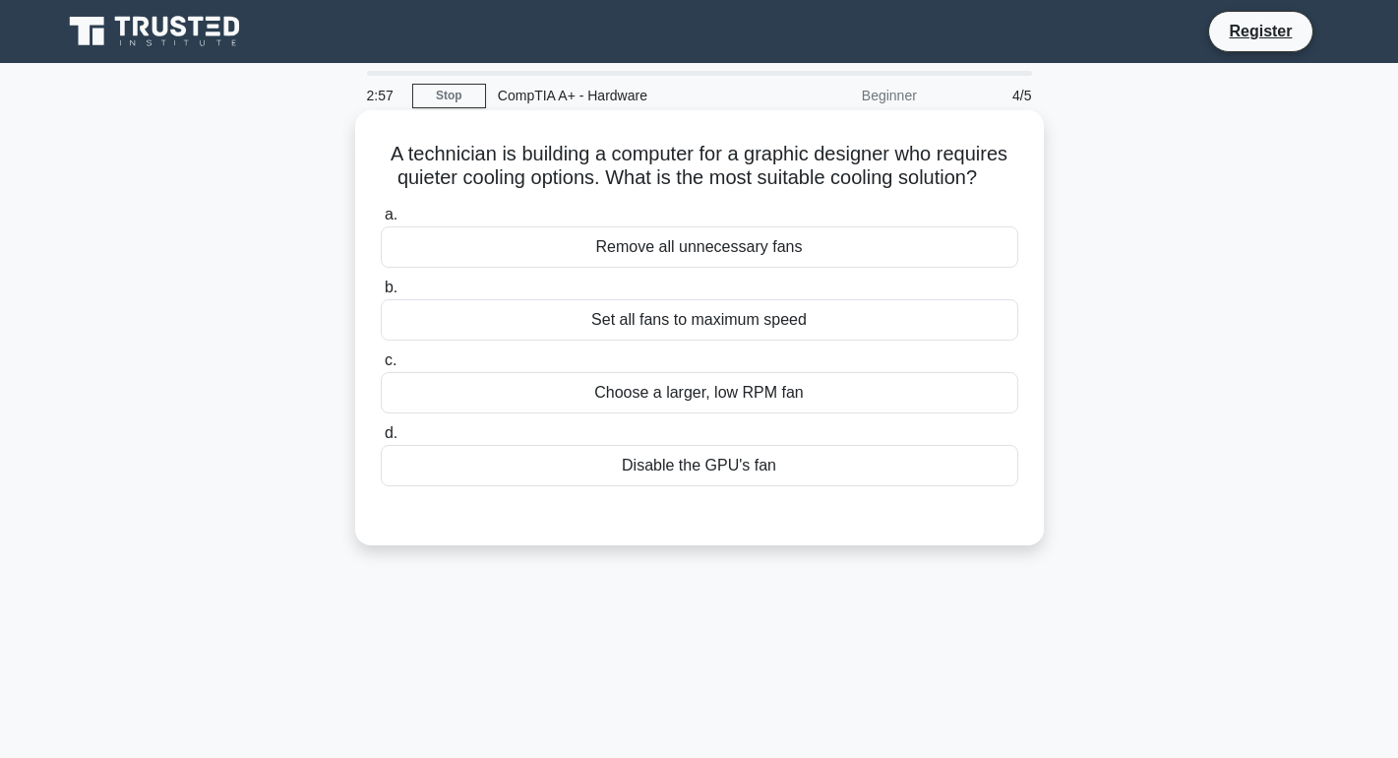
click at [749, 315] on div "Set all fans to maximum speed" at bounding box center [700, 319] width 638 height 41
click at [381, 294] on input "b. Set all fans to maximum speed" at bounding box center [381, 287] width 0 height 13
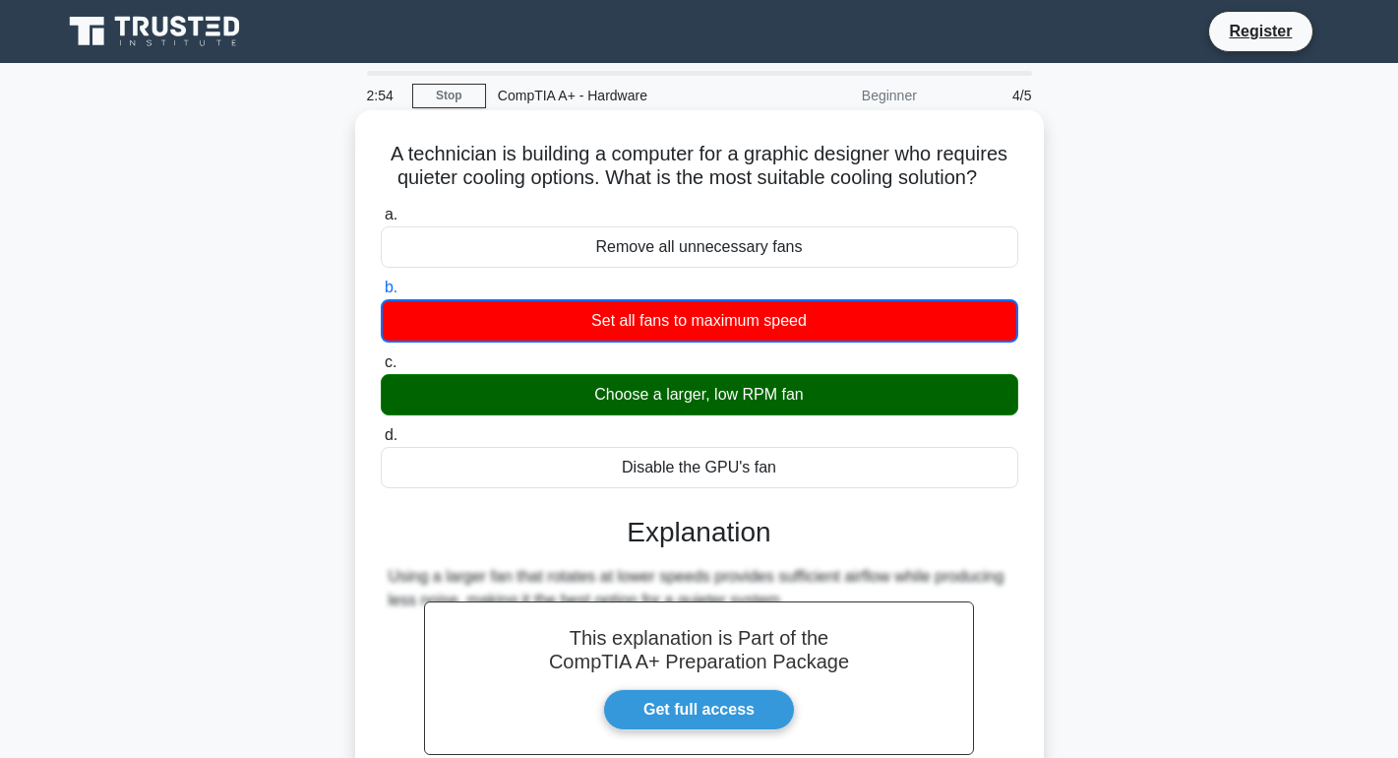
scroll to position [305, 0]
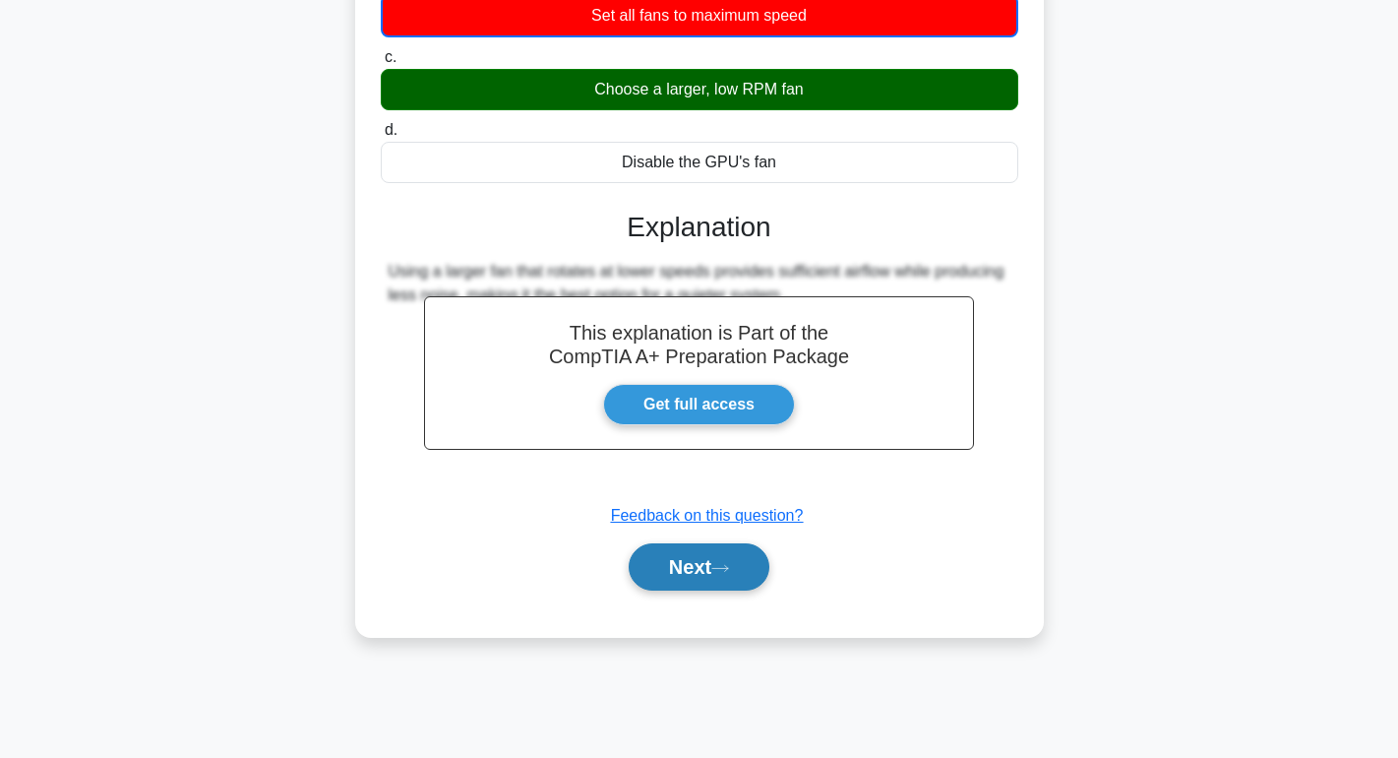
click at [690, 563] on button "Next" at bounding box center [699, 566] width 141 height 47
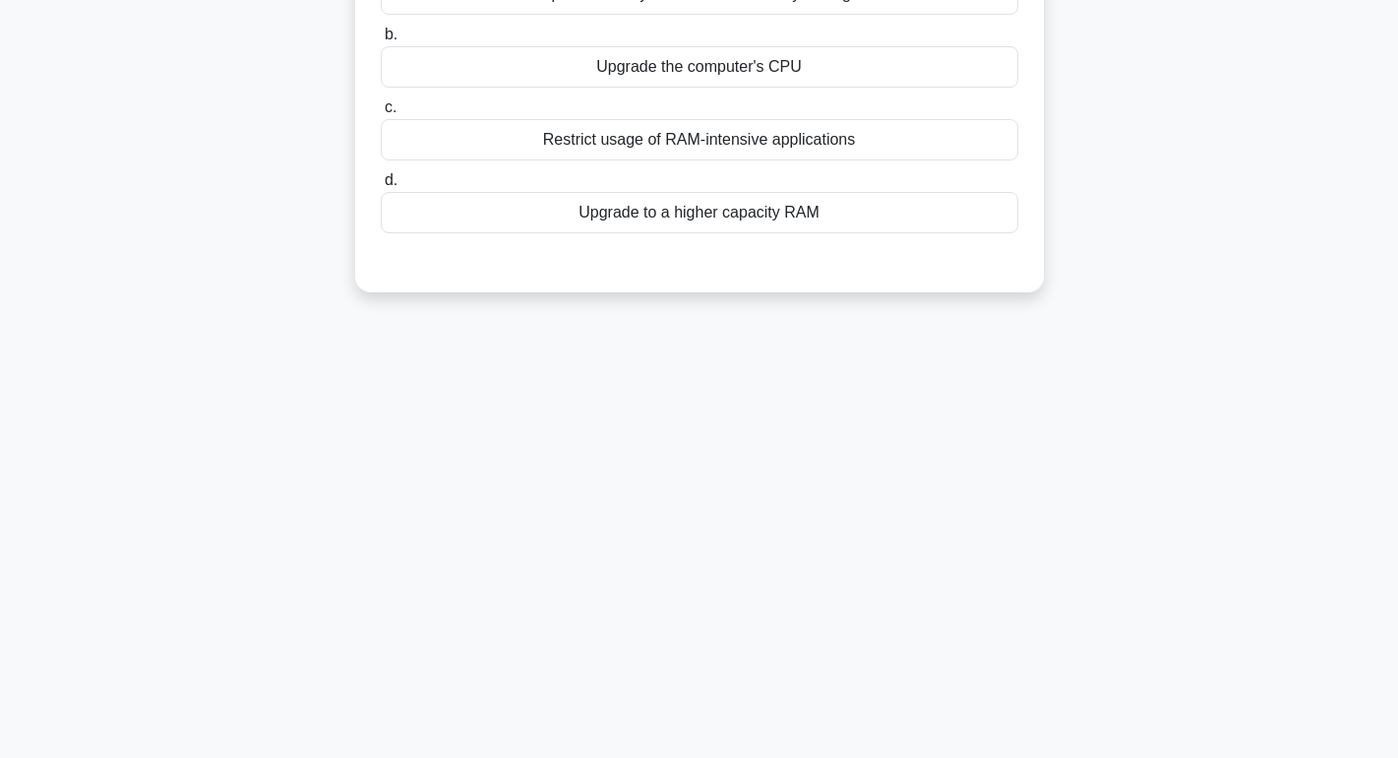
scroll to position [0, 0]
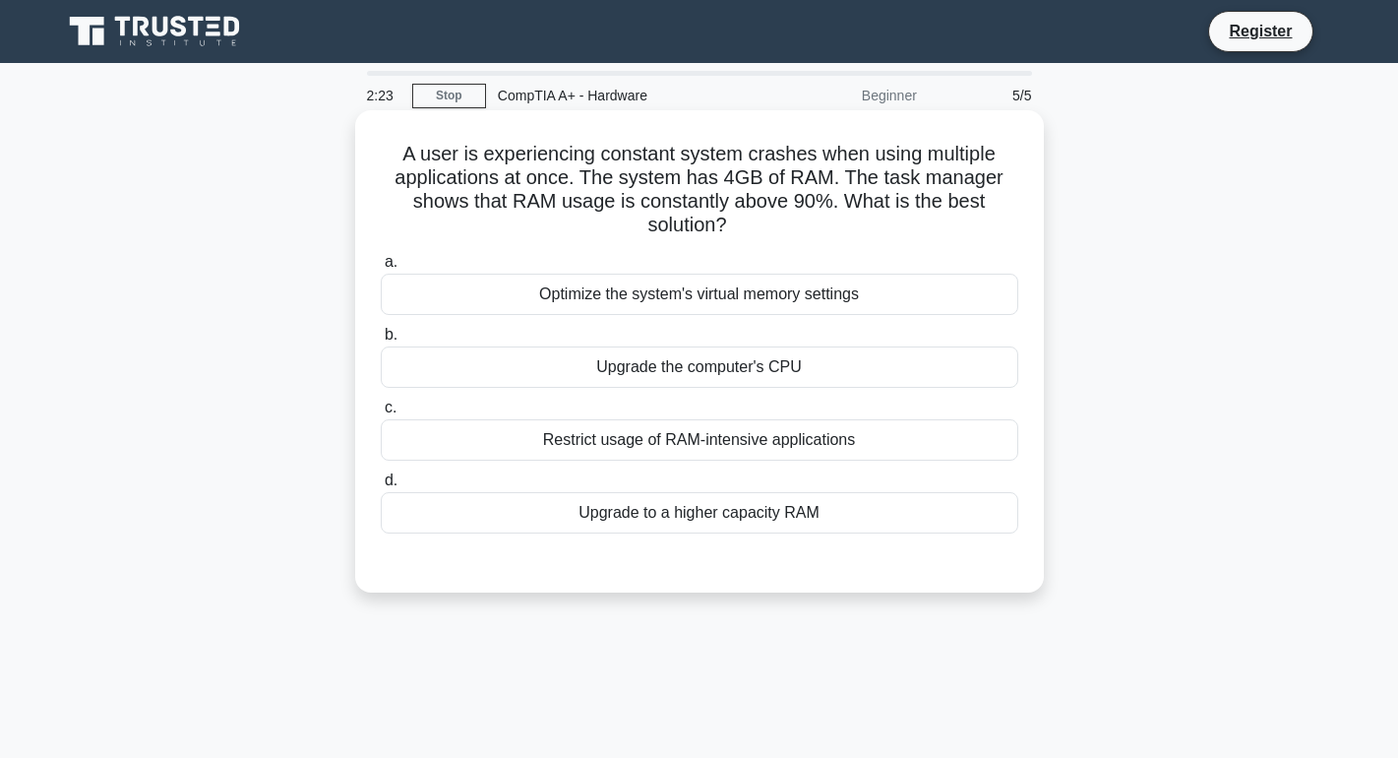
click at [861, 530] on div "Upgrade to a higher capacity RAM" at bounding box center [700, 512] width 638 height 41
click at [381, 487] on input "d. Upgrade to a higher capacity RAM" at bounding box center [381, 480] width 0 height 13
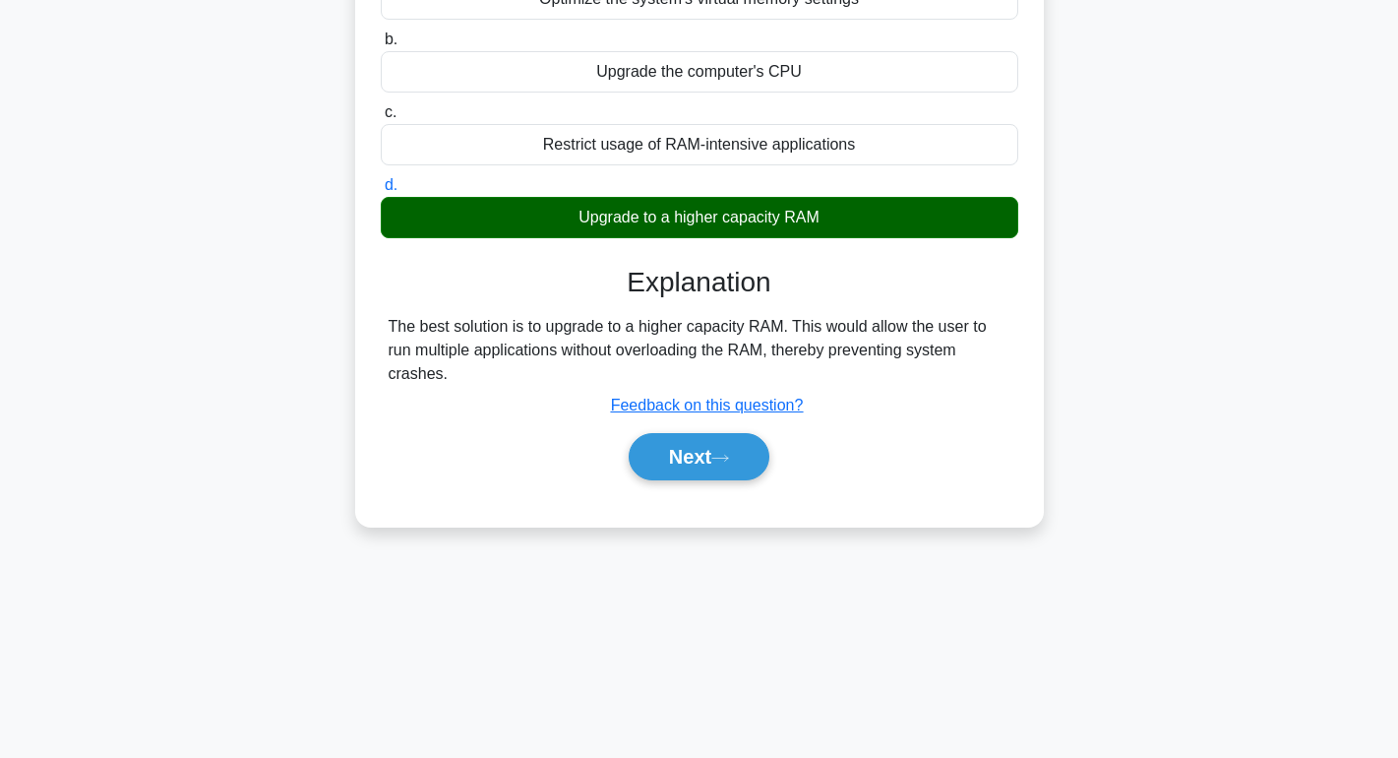
scroll to position [305, 0]
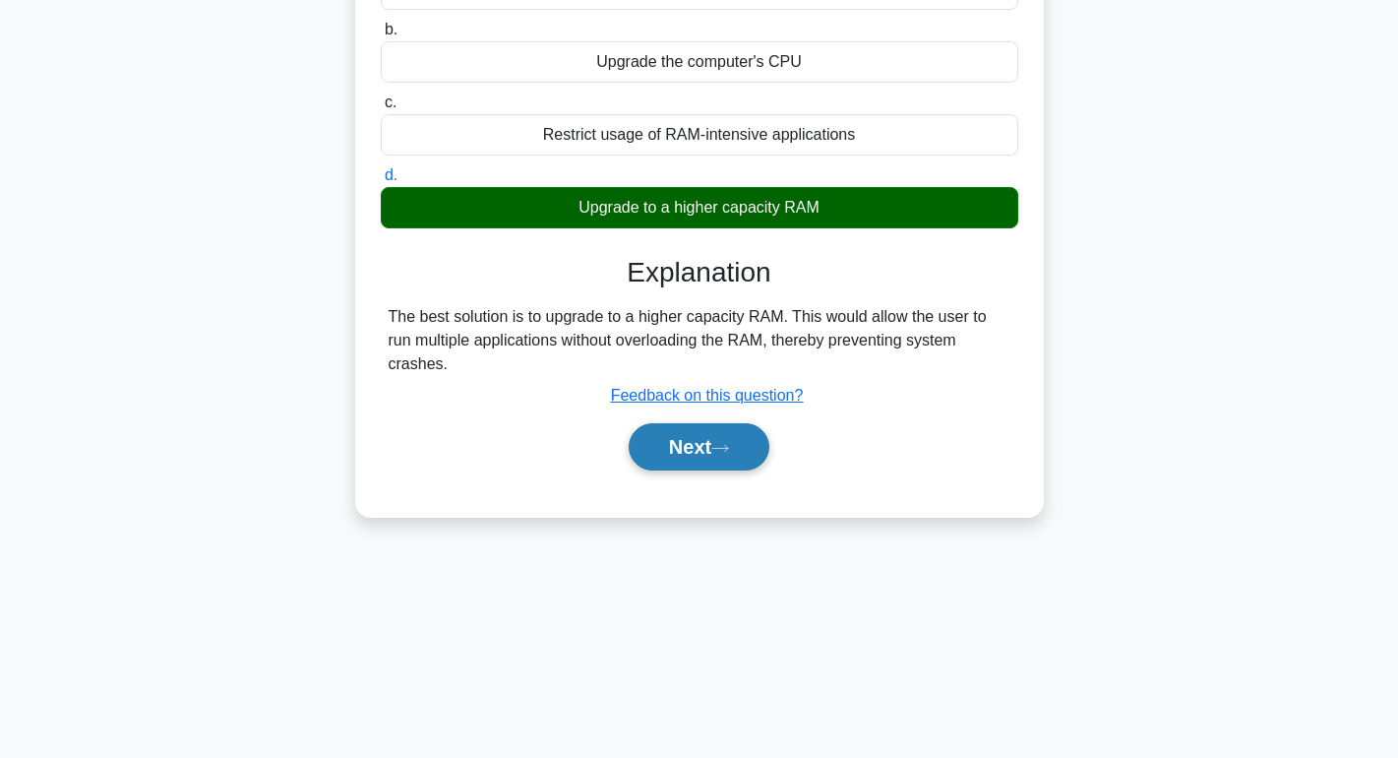
click at [739, 447] on button "Next" at bounding box center [699, 446] width 141 height 47
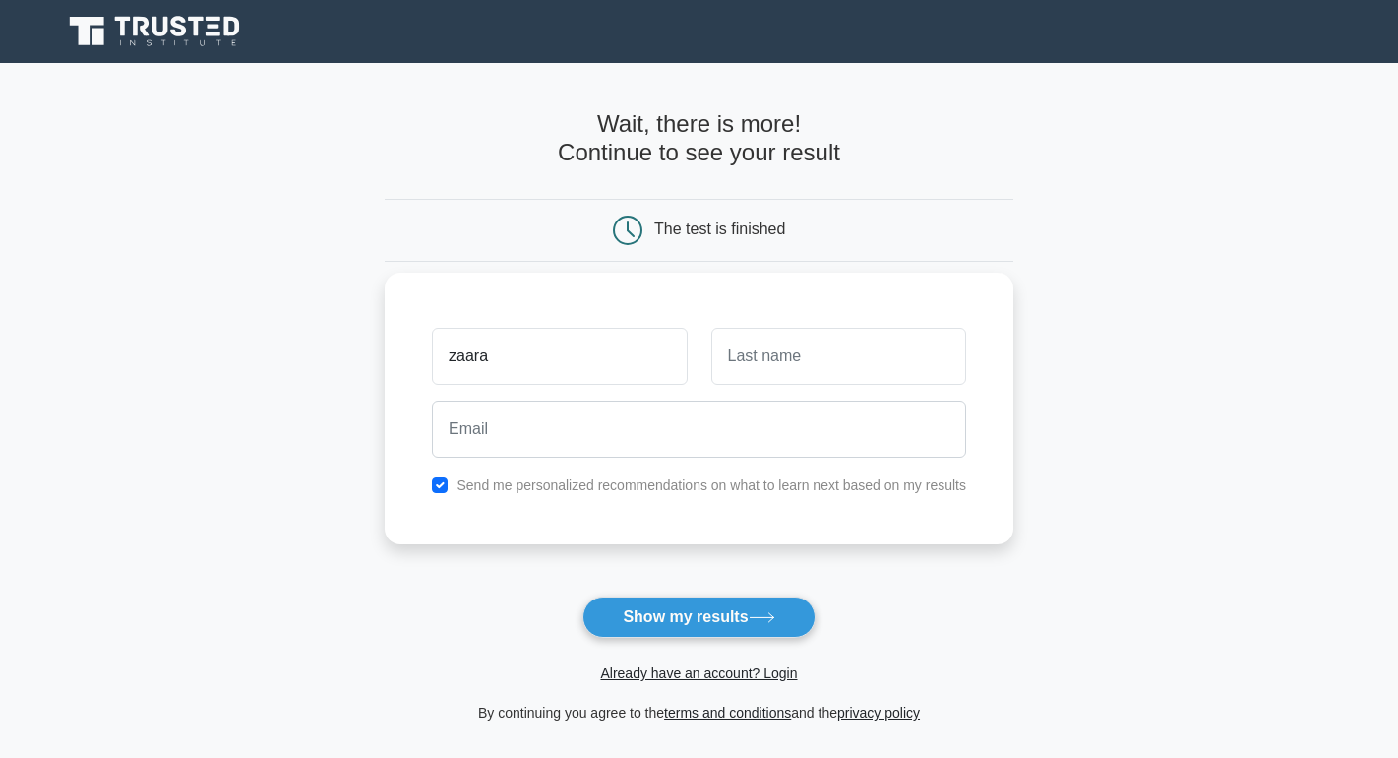
type input "zaara"
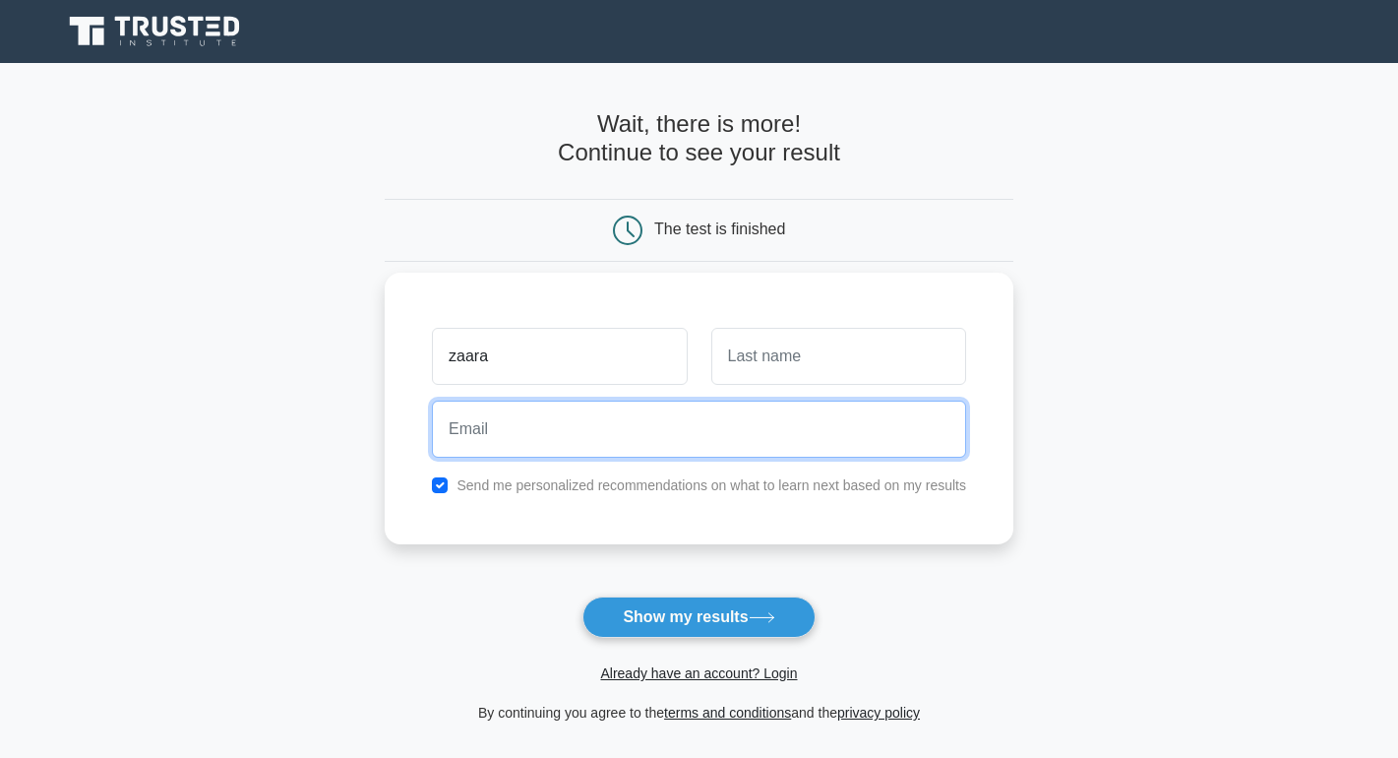
click at [706, 448] on input "email" at bounding box center [699, 429] width 534 height 57
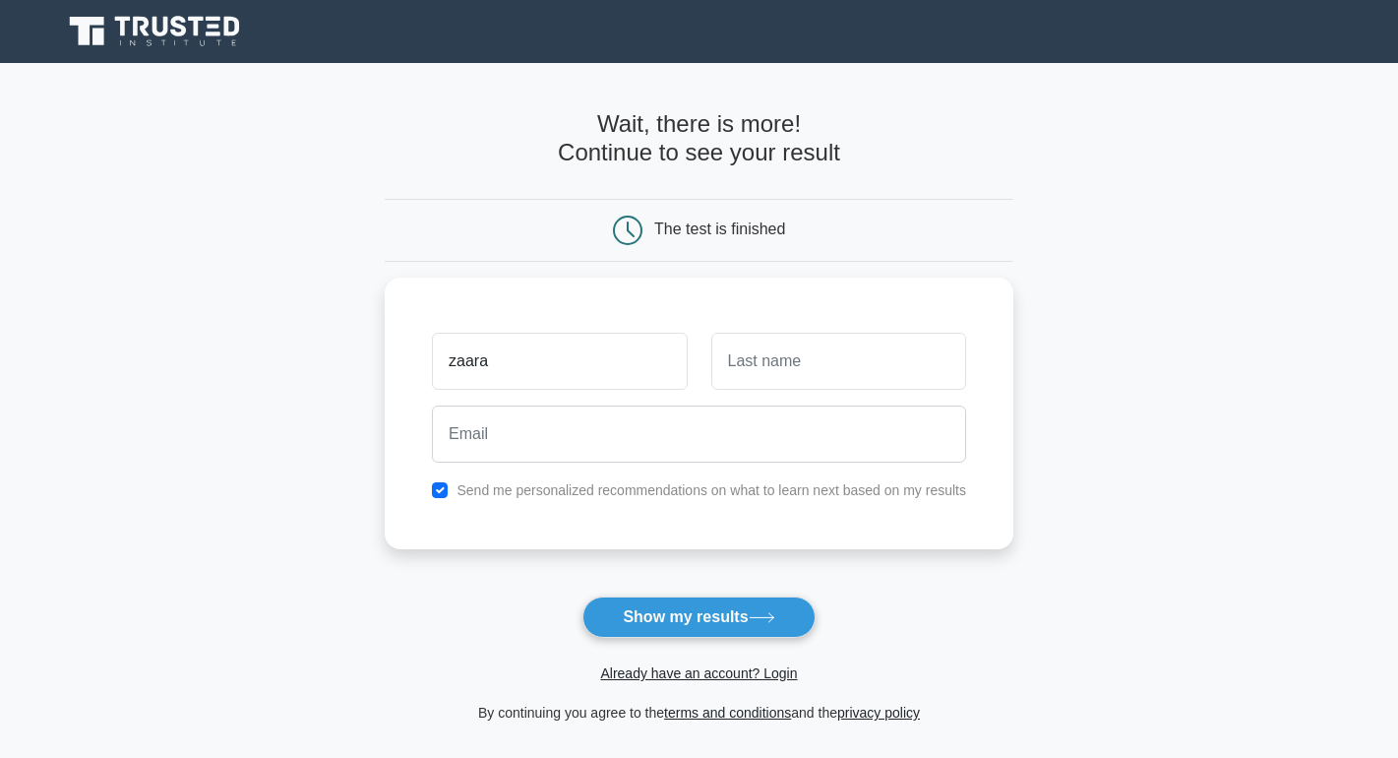
click at [900, 581] on form "Wait, there is more! Continue to see your result The test is finished [GEOGRAPH…" at bounding box center [699, 417] width 629 height 614
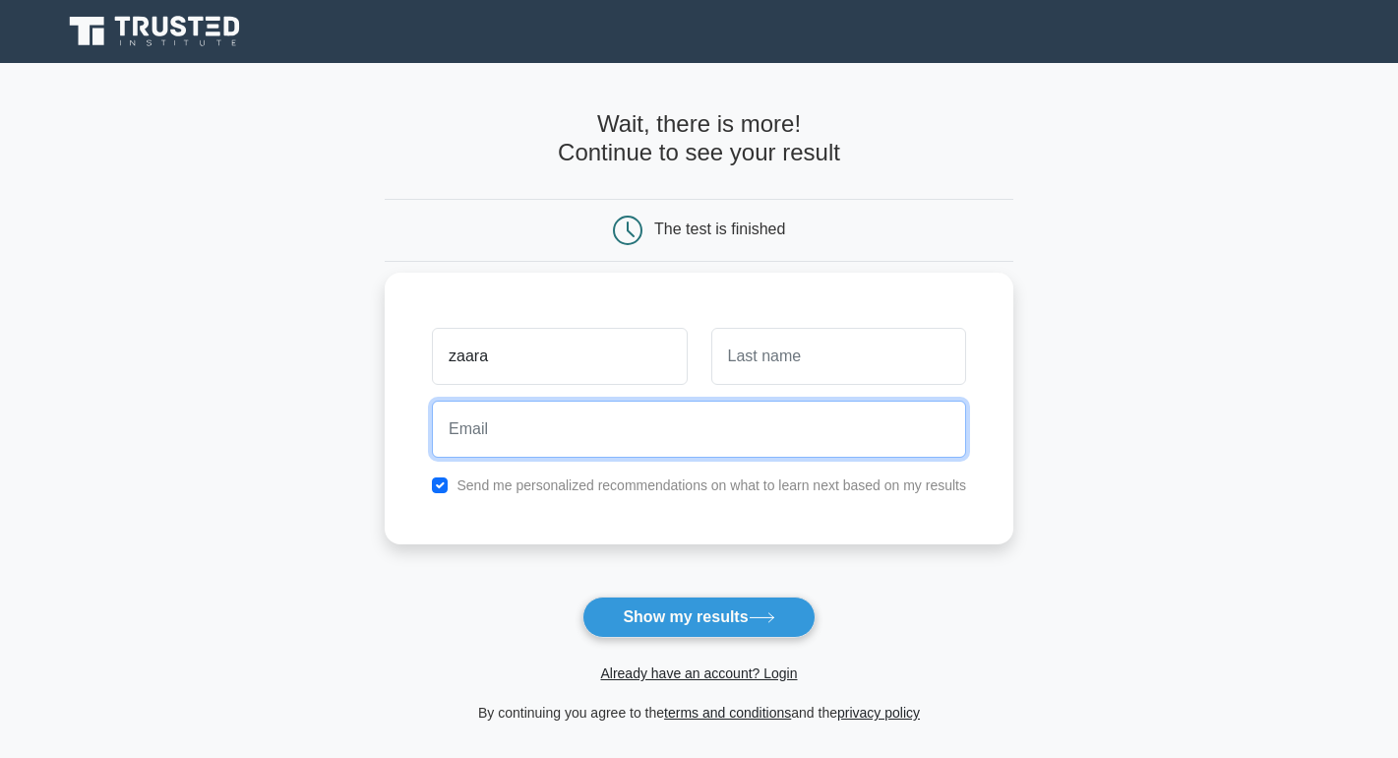
click at [735, 435] on input "email" at bounding box center [699, 429] width 534 height 57
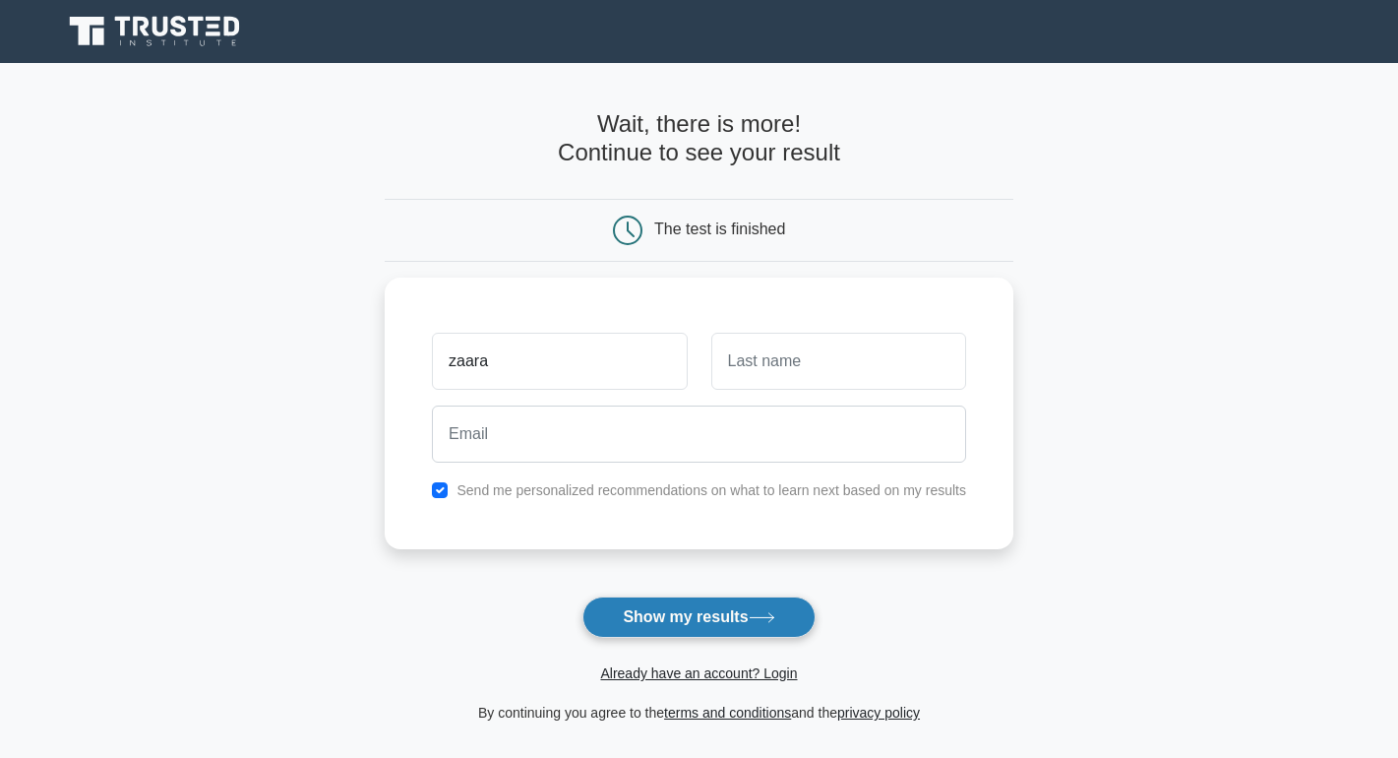
click at [707, 617] on button "Show my results" at bounding box center [699, 616] width 232 height 41
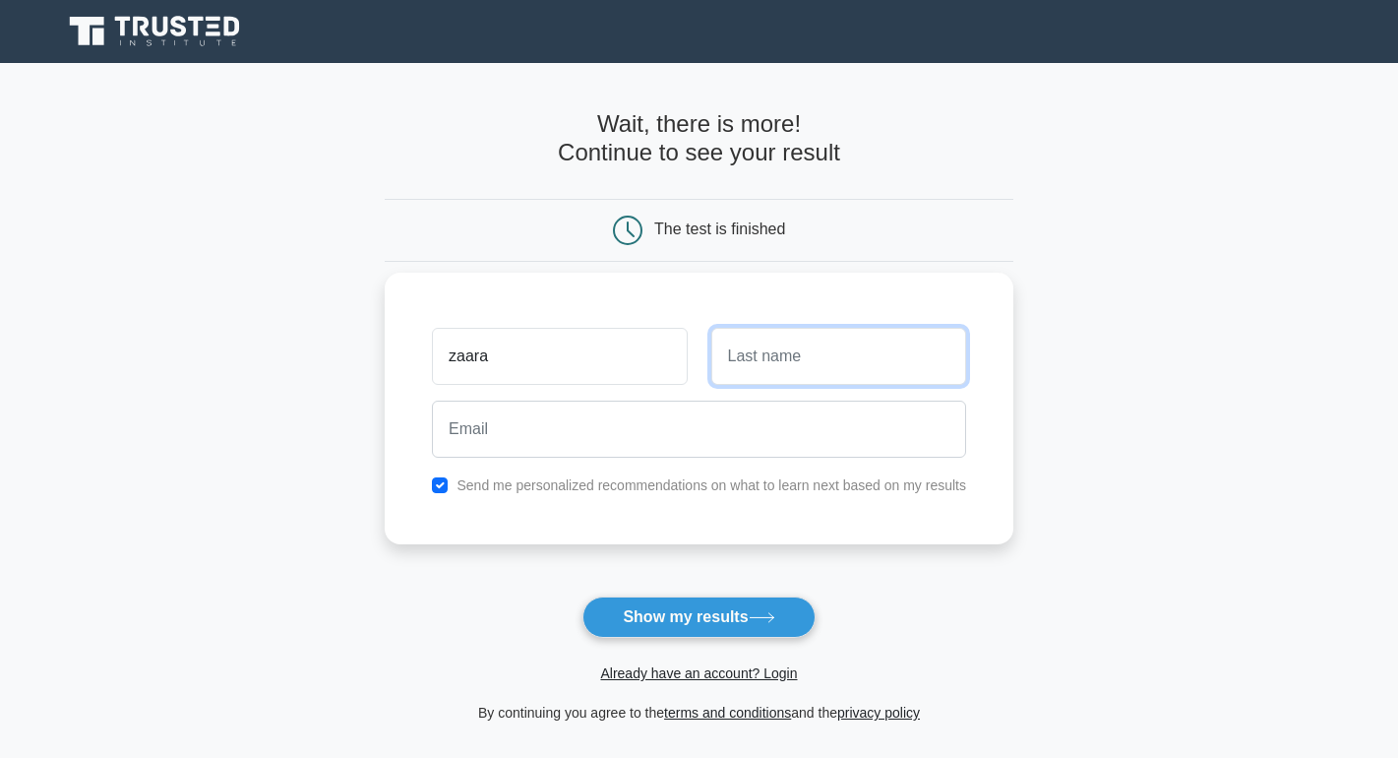
click at [889, 360] on input "text" at bounding box center [838, 356] width 255 height 57
type input "almel"
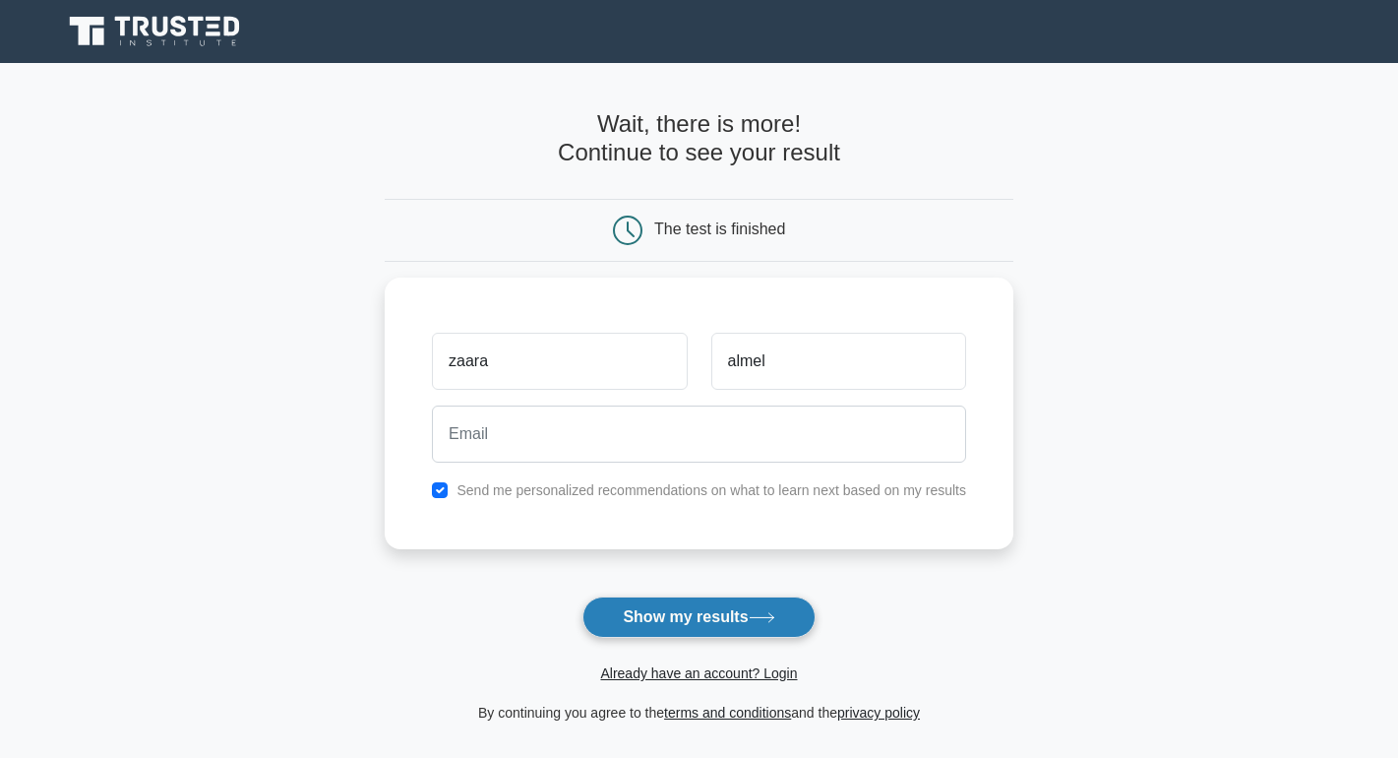
click at [749, 626] on button "Show my results" at bounding box center [699, 616] width 232 height 41
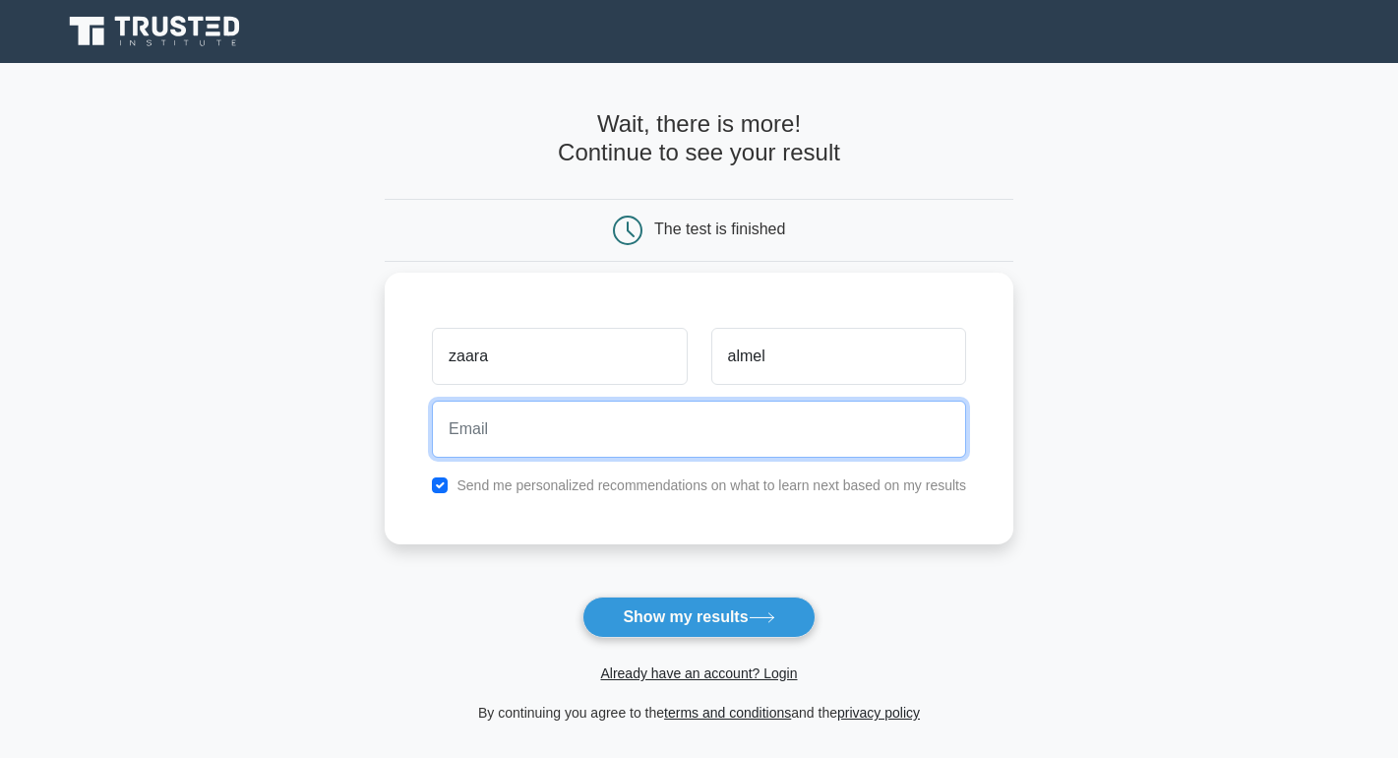
click at [846, 431] on input "email" at bounding box center [699, 429] width 534 height 57
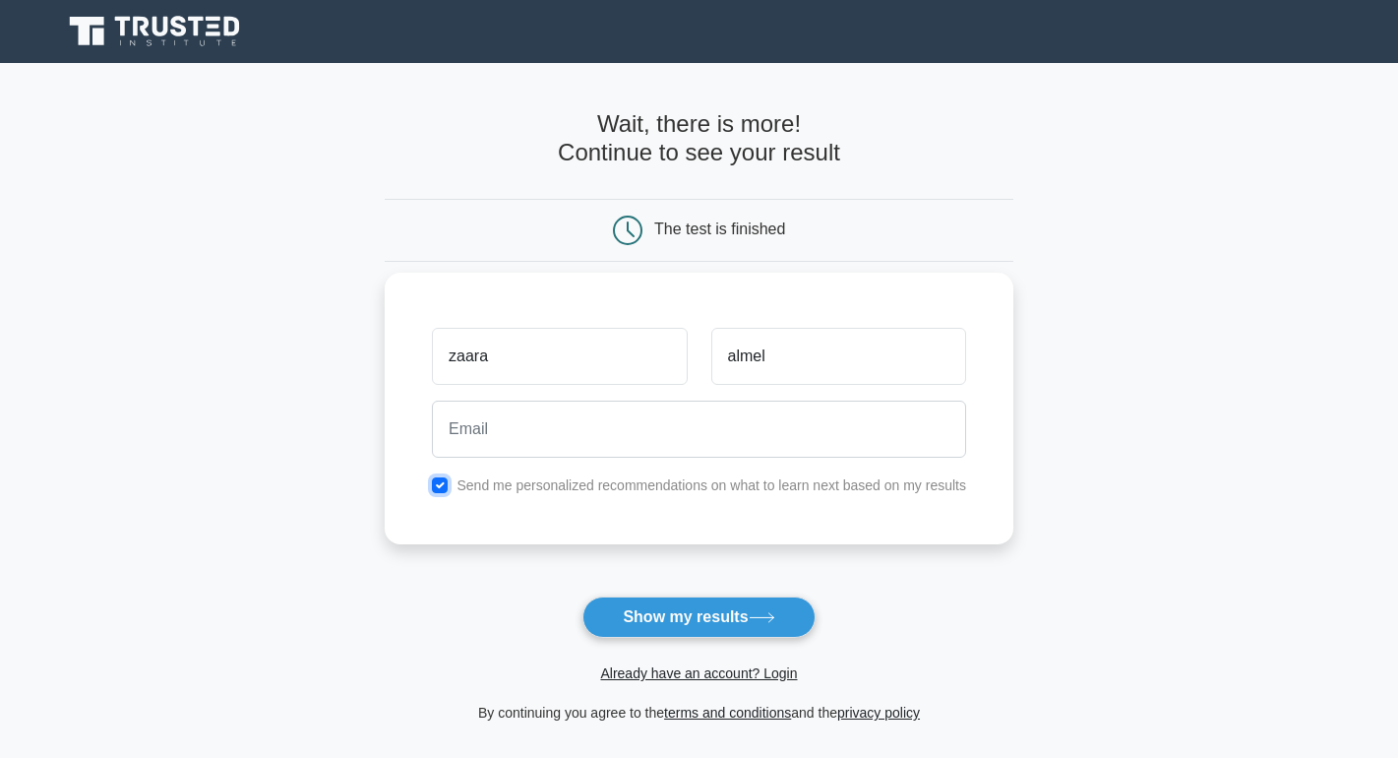
click at [439, 486] on input "checkbox" at bounding box center [440, 485] width 16 height 16
checkbox input "false"
click at [749, 625] on button "Show my results" at bounding box center [699, 616] width 232 height 41
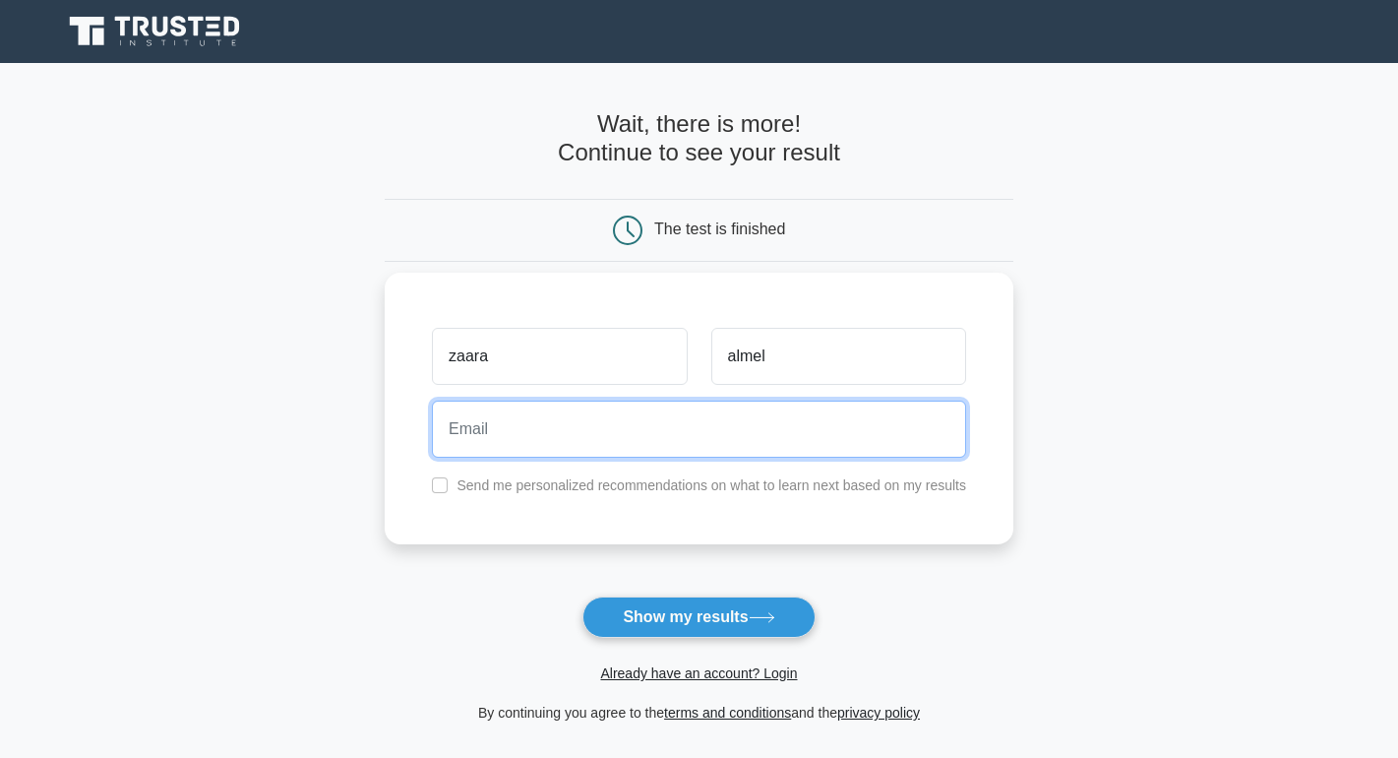
click at [674, 421] on input "email" at bounding box center [699, 429] width 534 height 57
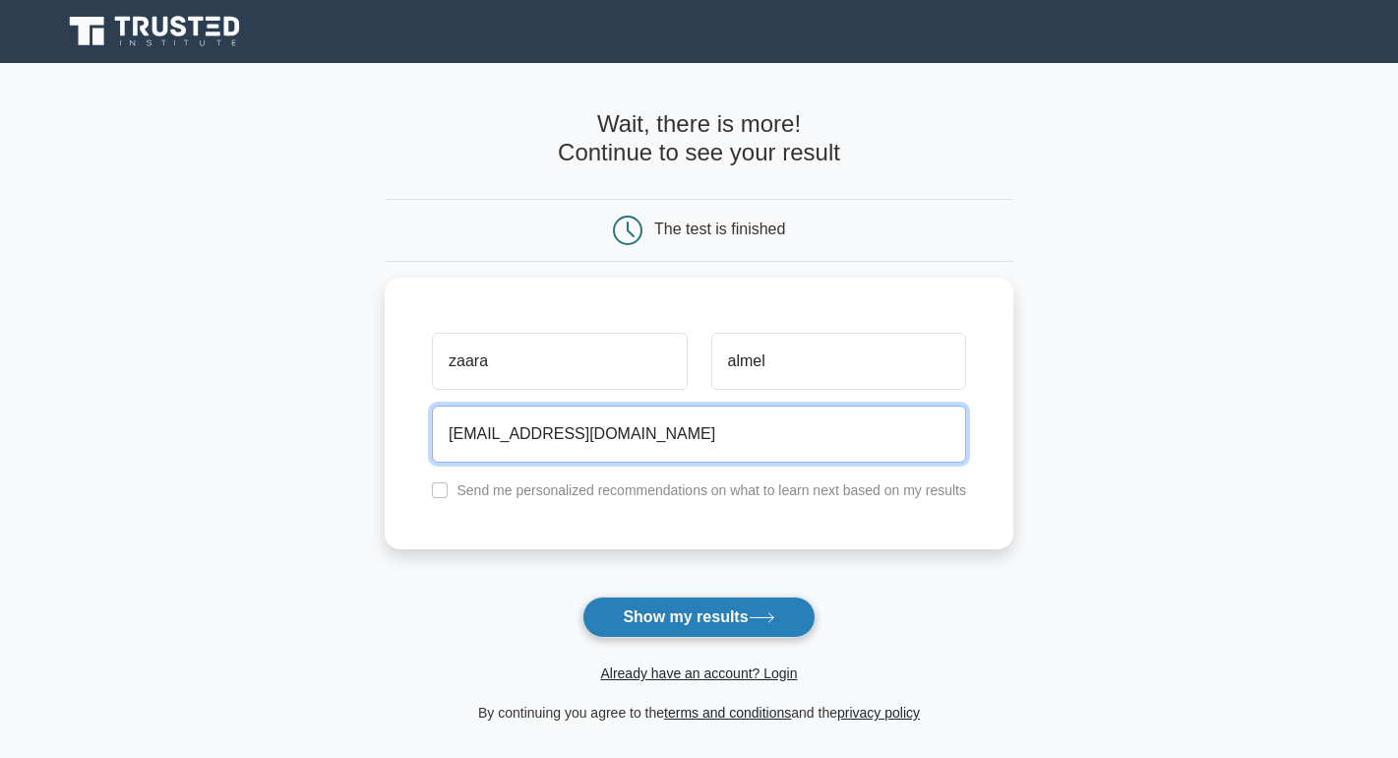
type input "zaara.almel@gmail.com"
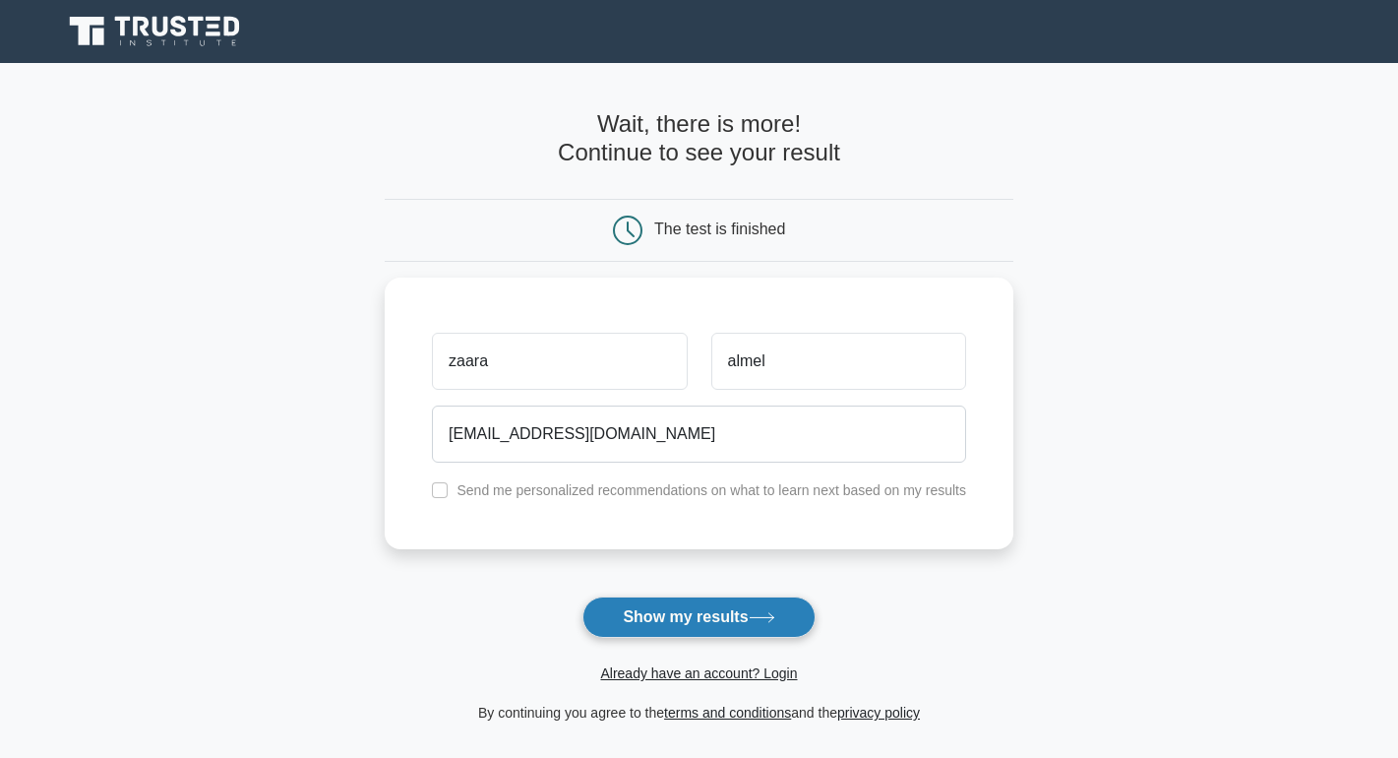
click at [702, 618] on button "Show my results" at bounding box center [699, 616] width 232 height 41
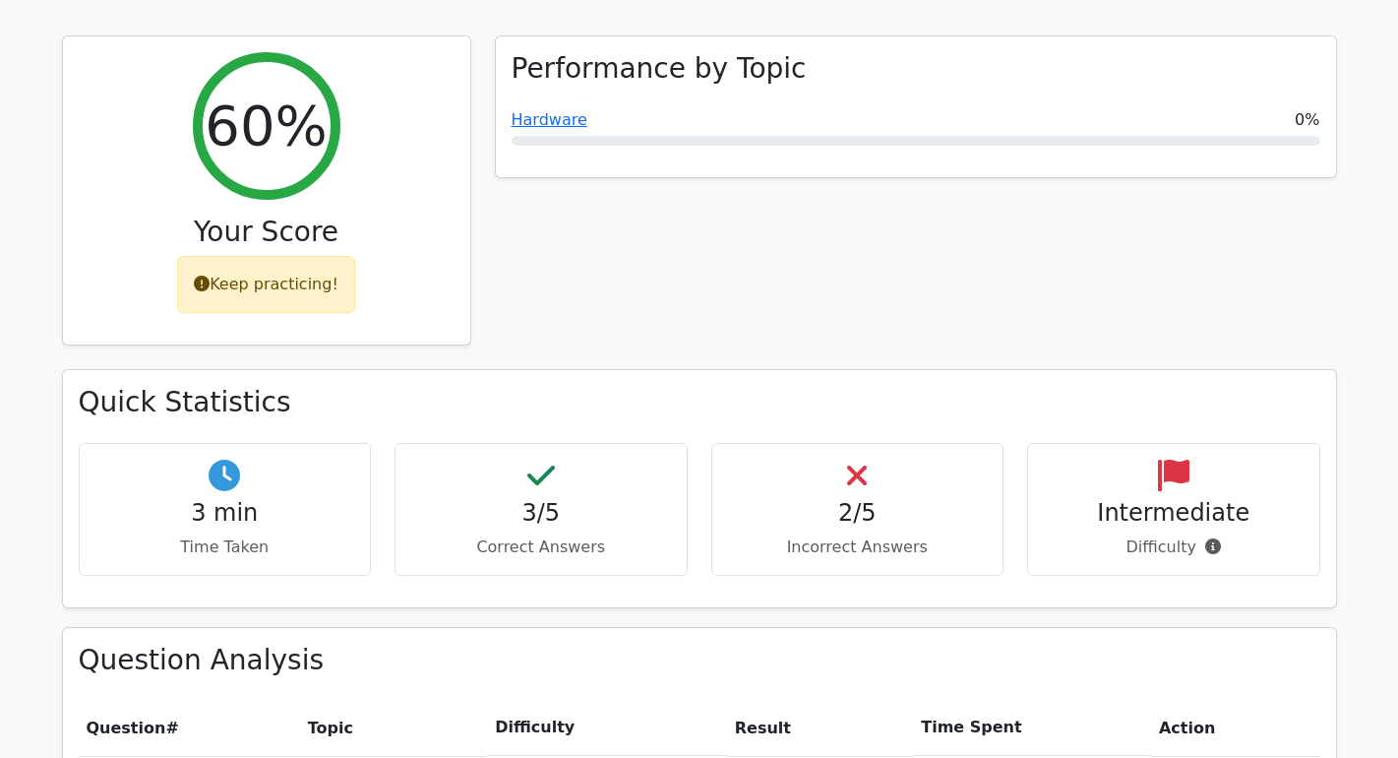
scroll to position [492, 0]
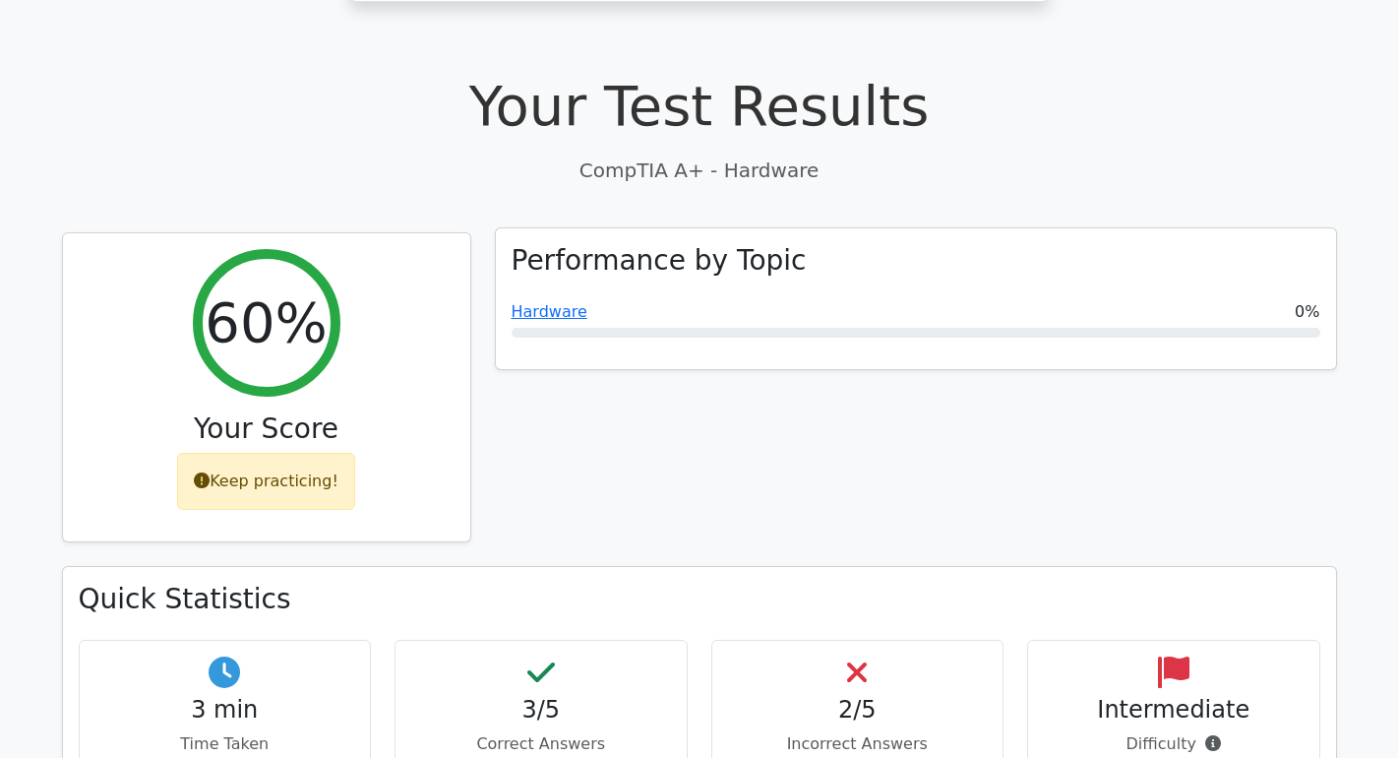
click at [1106, 328] on div at bounding box center [916, 333] width 809 height 10
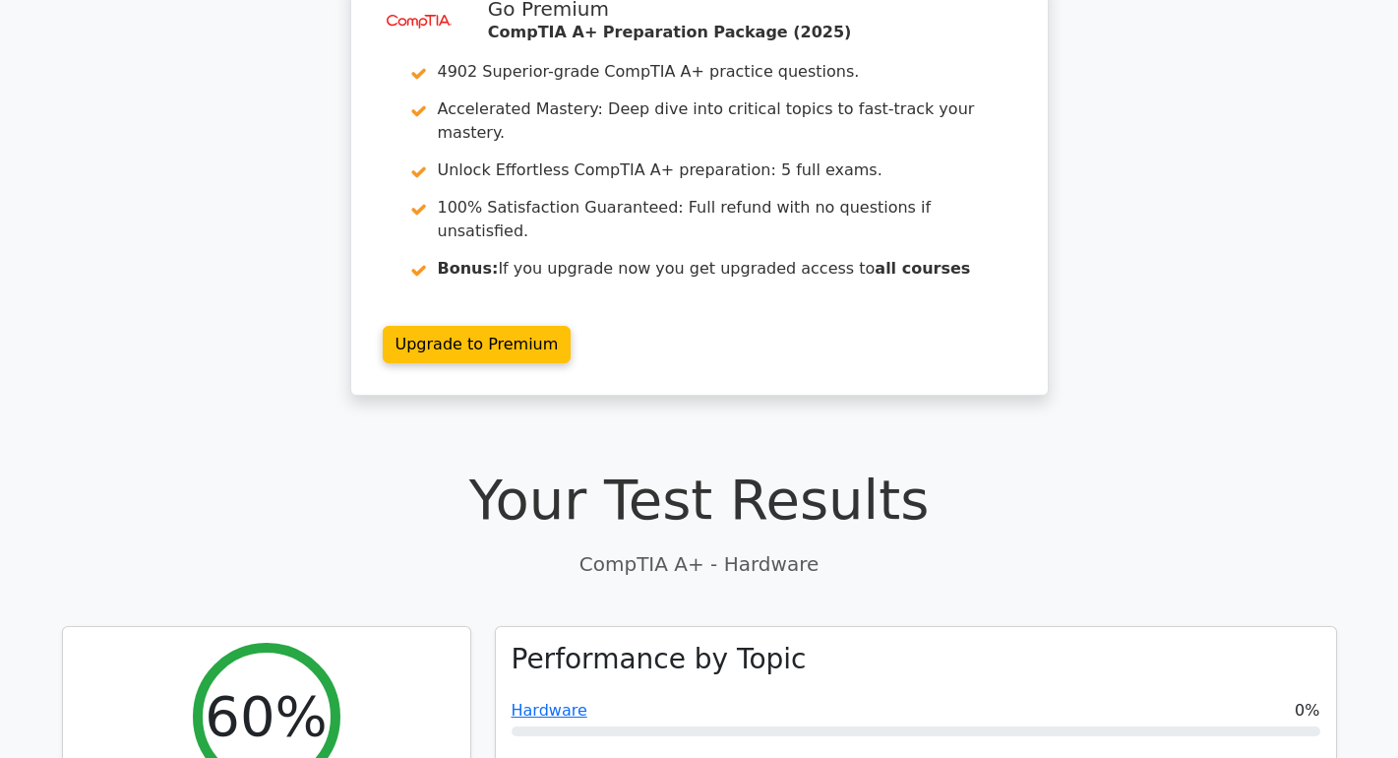
scroll to position [0, 0]
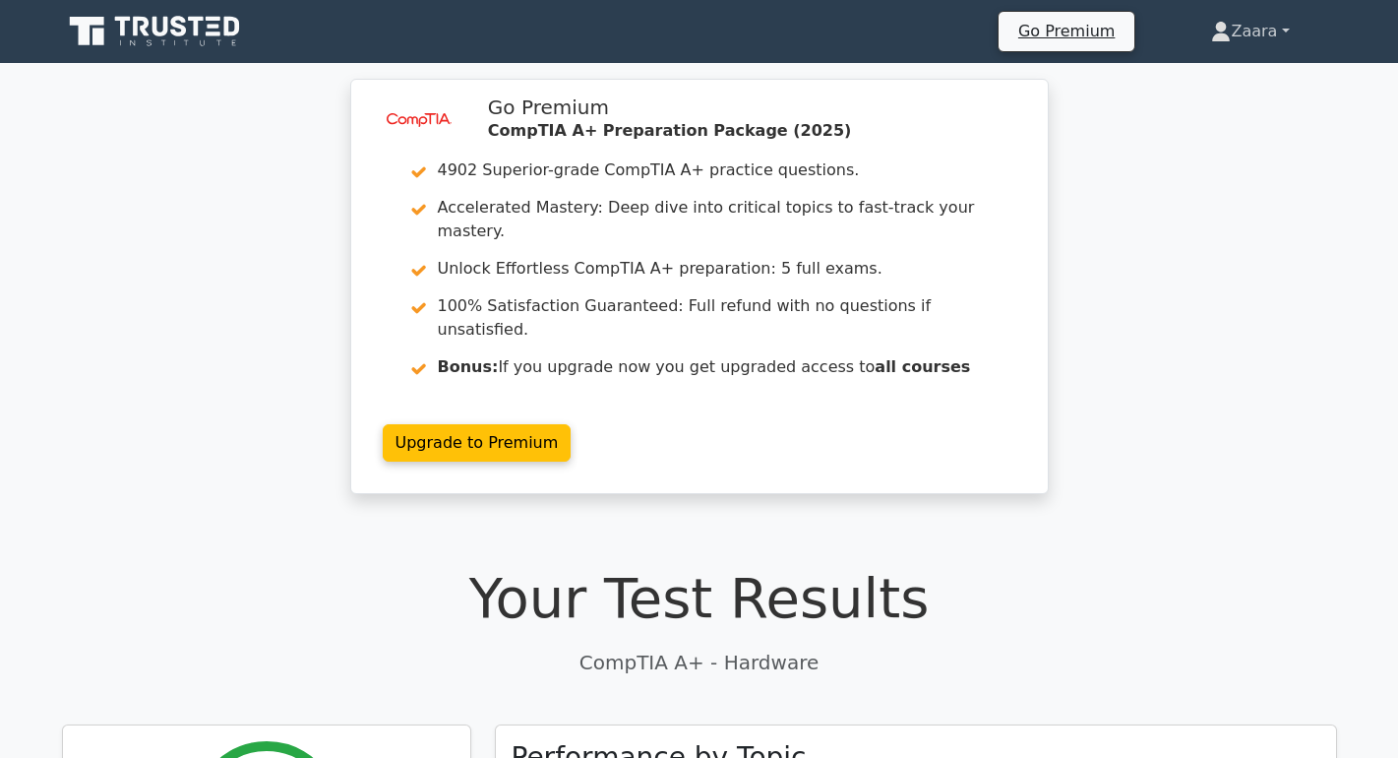
click at [1286, 30] on link "Zaara" at bounding box center [1250, 31] width 172 height 39
click at [1271, 69] on link "Profile" at bounding box center [1242, 77] width 155 height 31
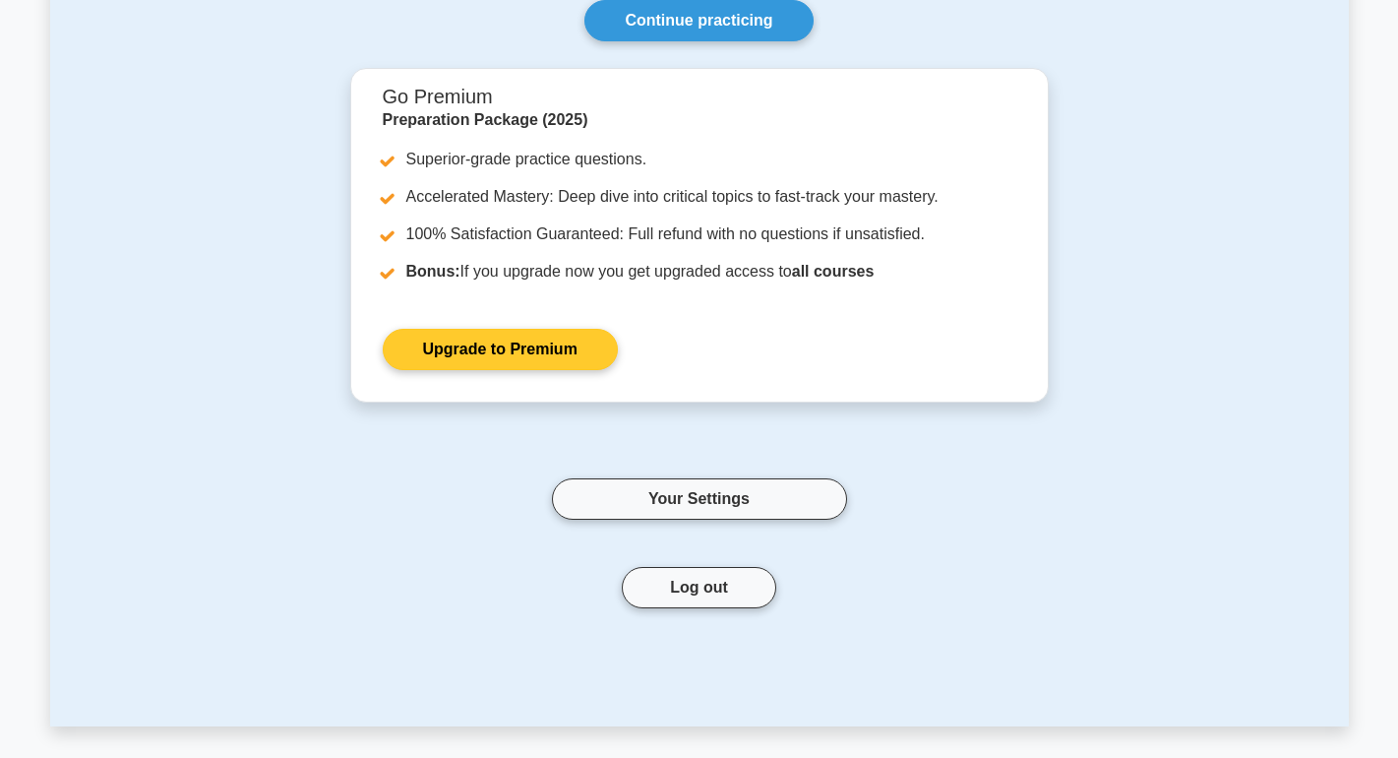
scroll to position [295, 0]
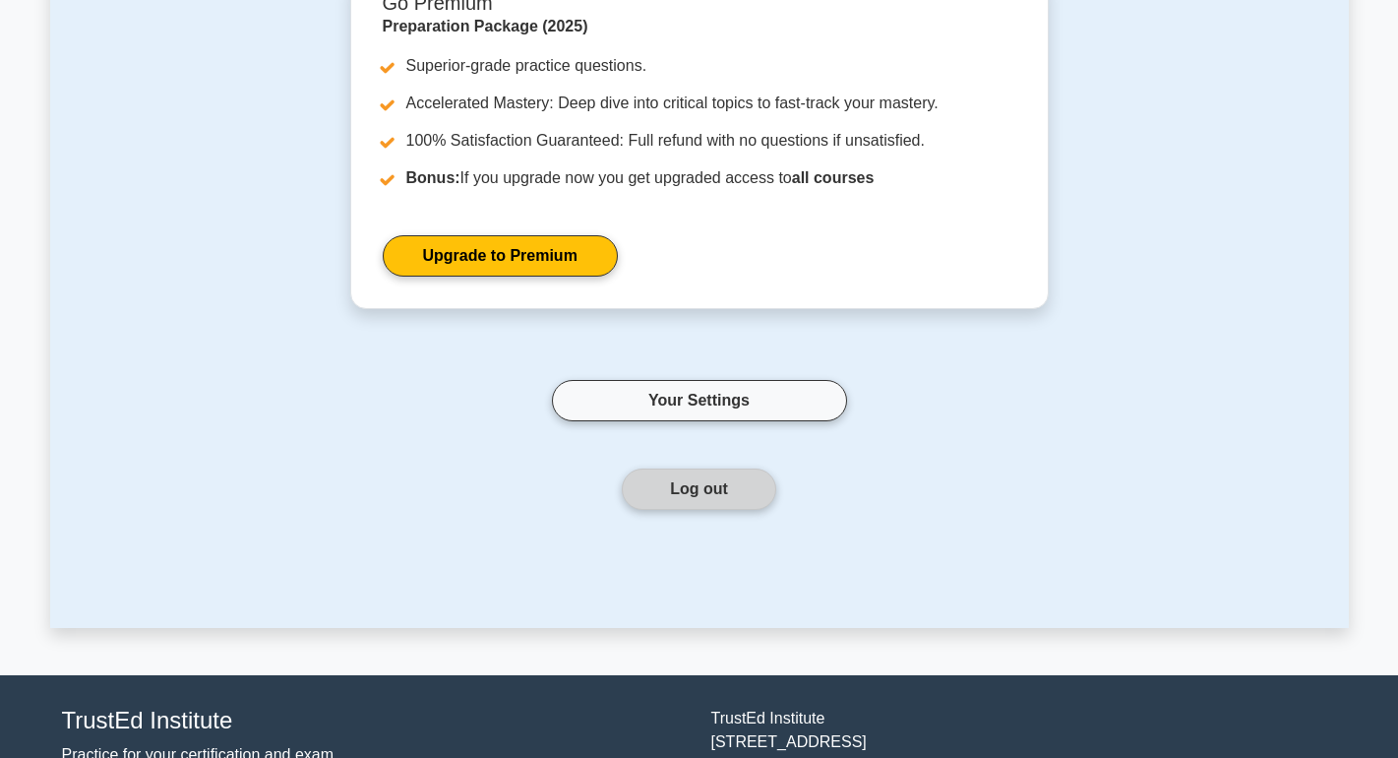
click at [730, 484] on button "Log out" at bounding box center [699, 488] width 154 height 41
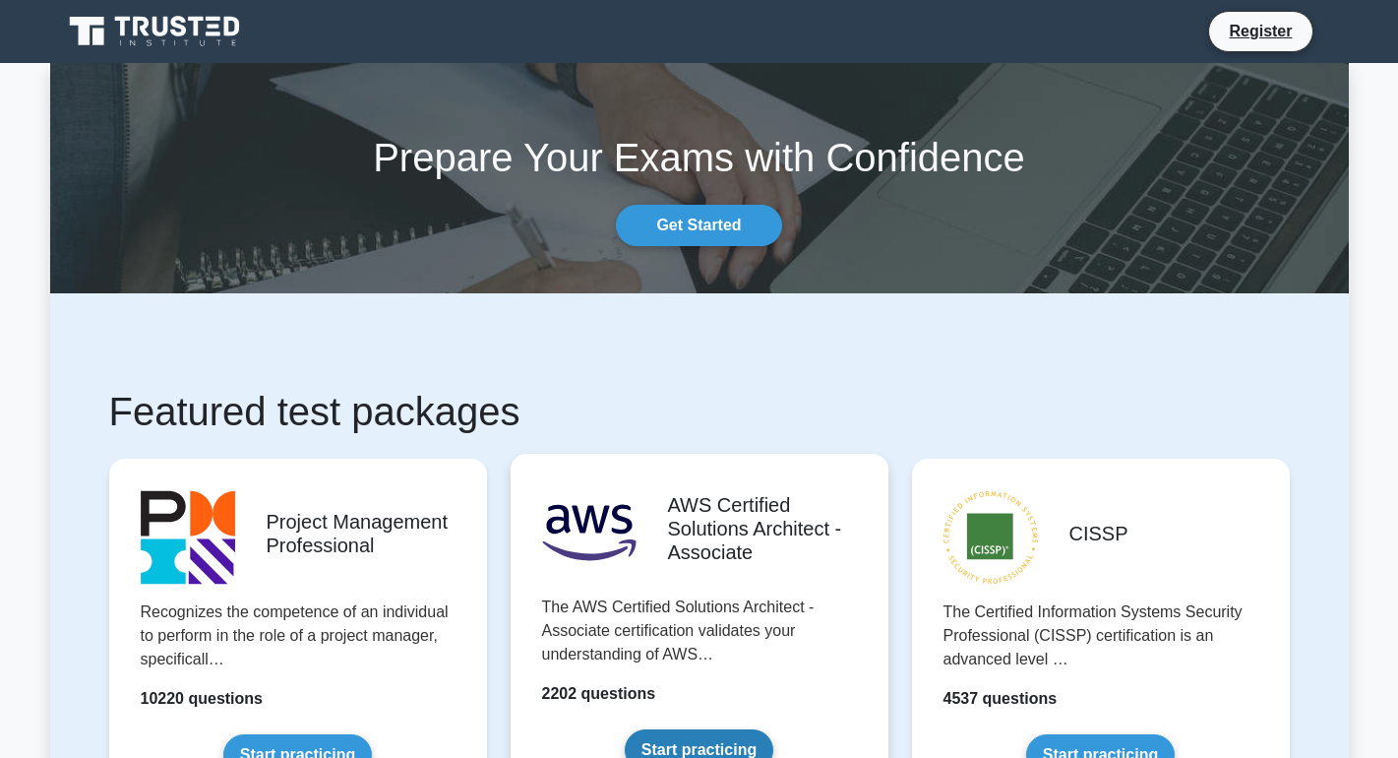
scroll to position [98, 0]
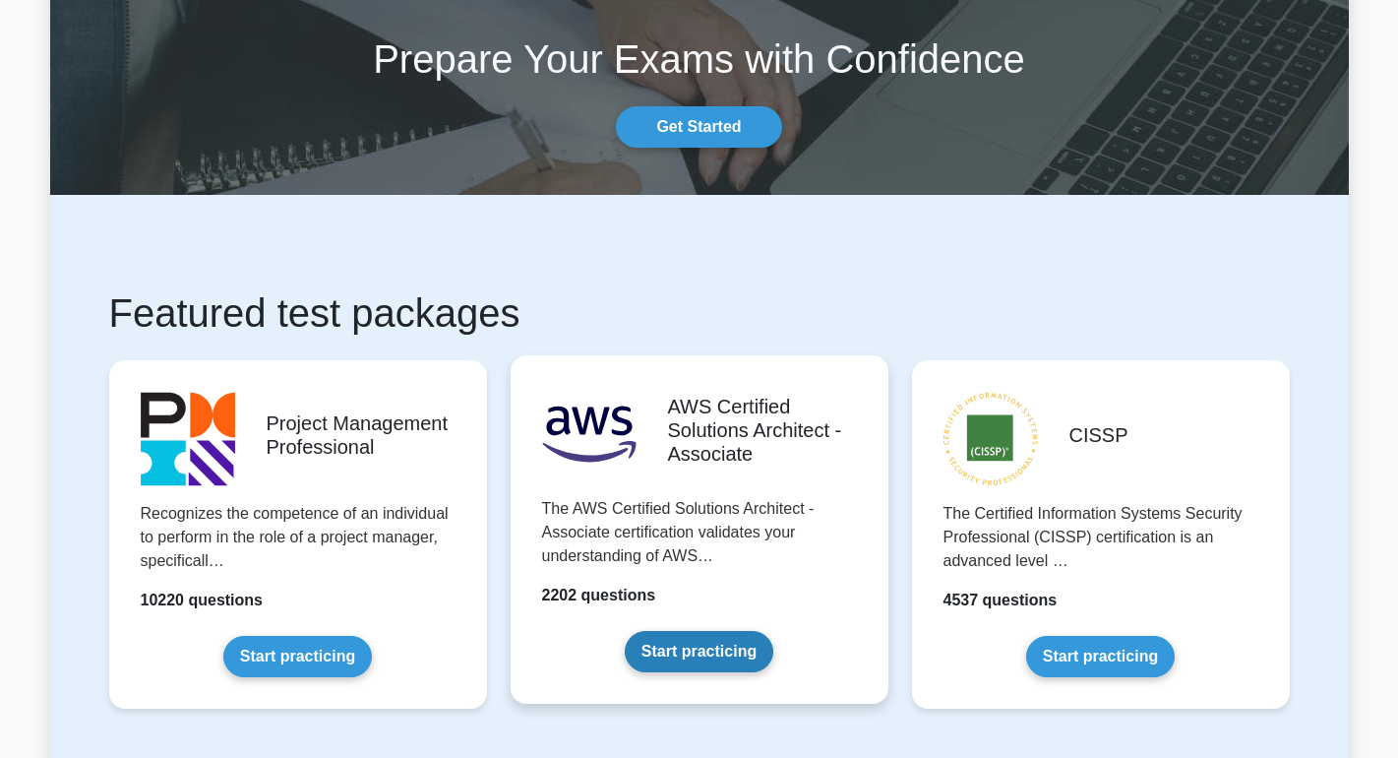
click at [766, 631] on link "Start practicing" at bounding box center [699, 651] width 149 height 41
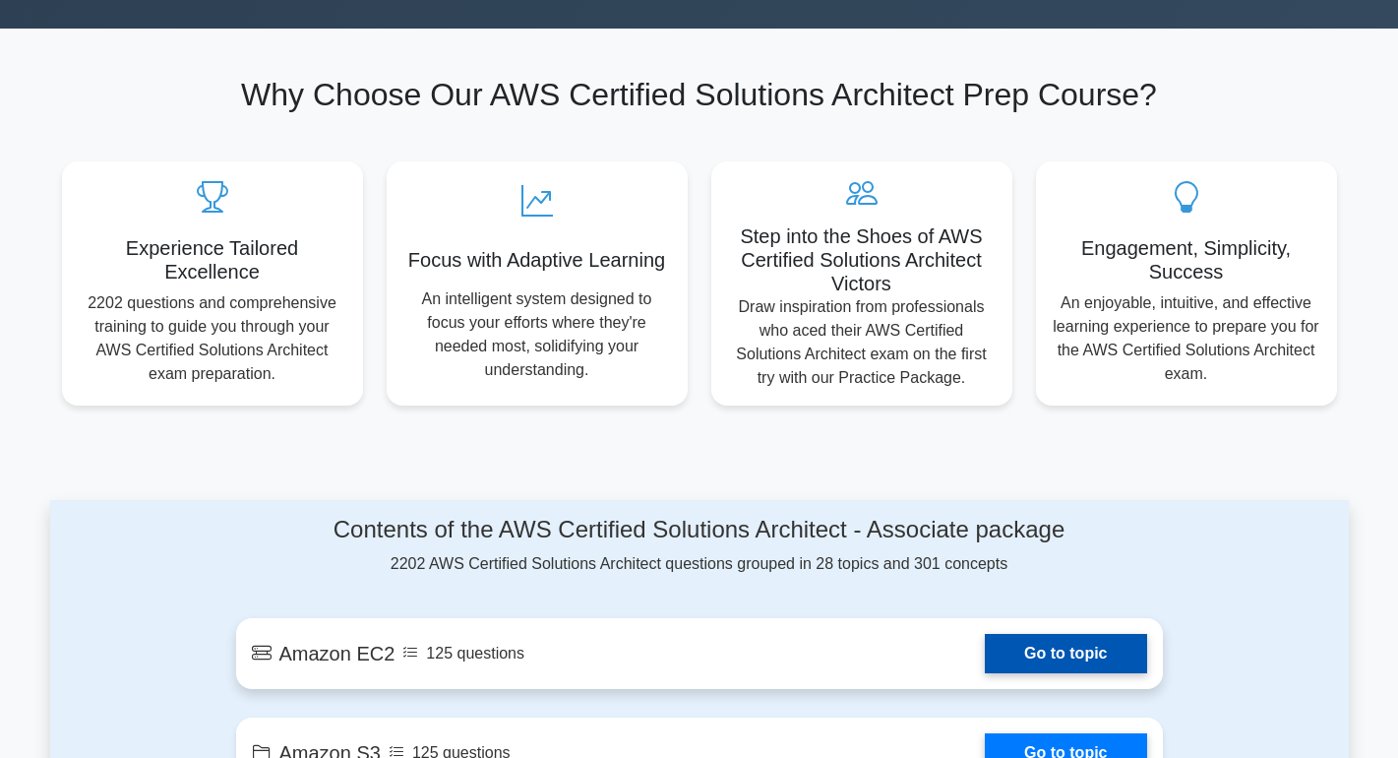
scroll to position [787, 0]
